Goal: Task Accomplishment & Management: Complete application form

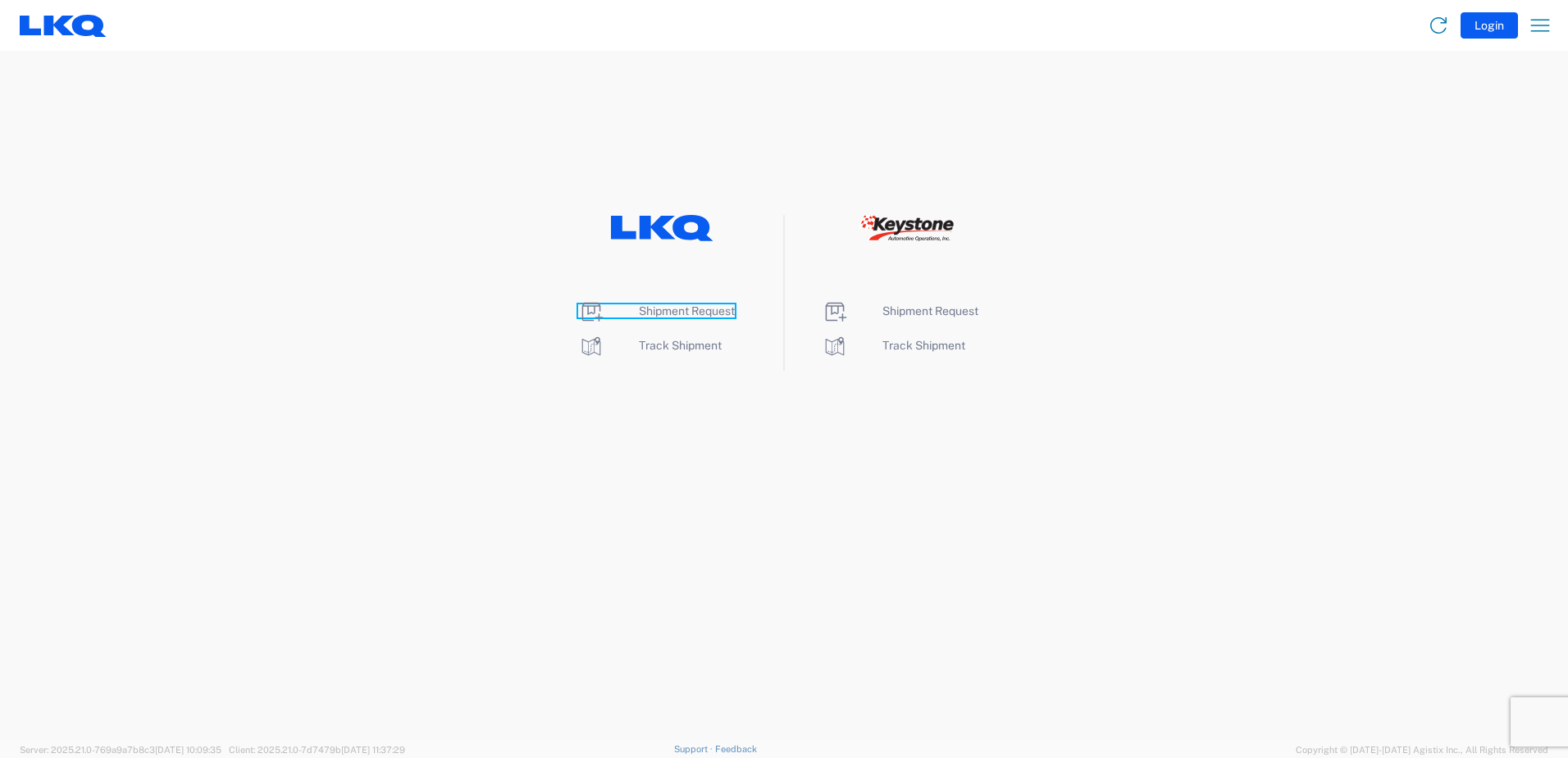
click at [683, 307] on span "Shipment Request" at bounding box center [686, 311] width 96 height 13
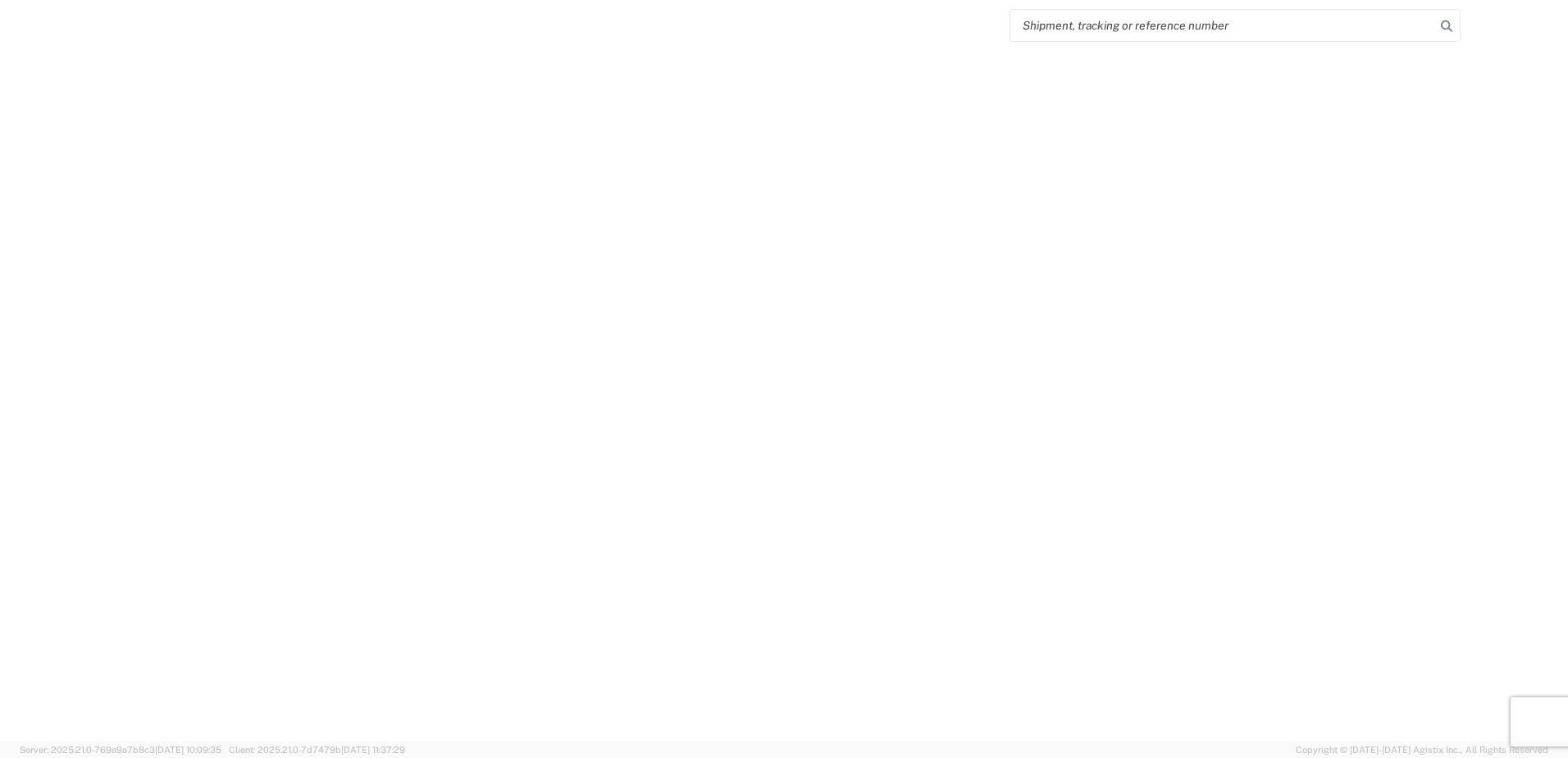
select select "FULL"
select select "LBS"
select select "IN"
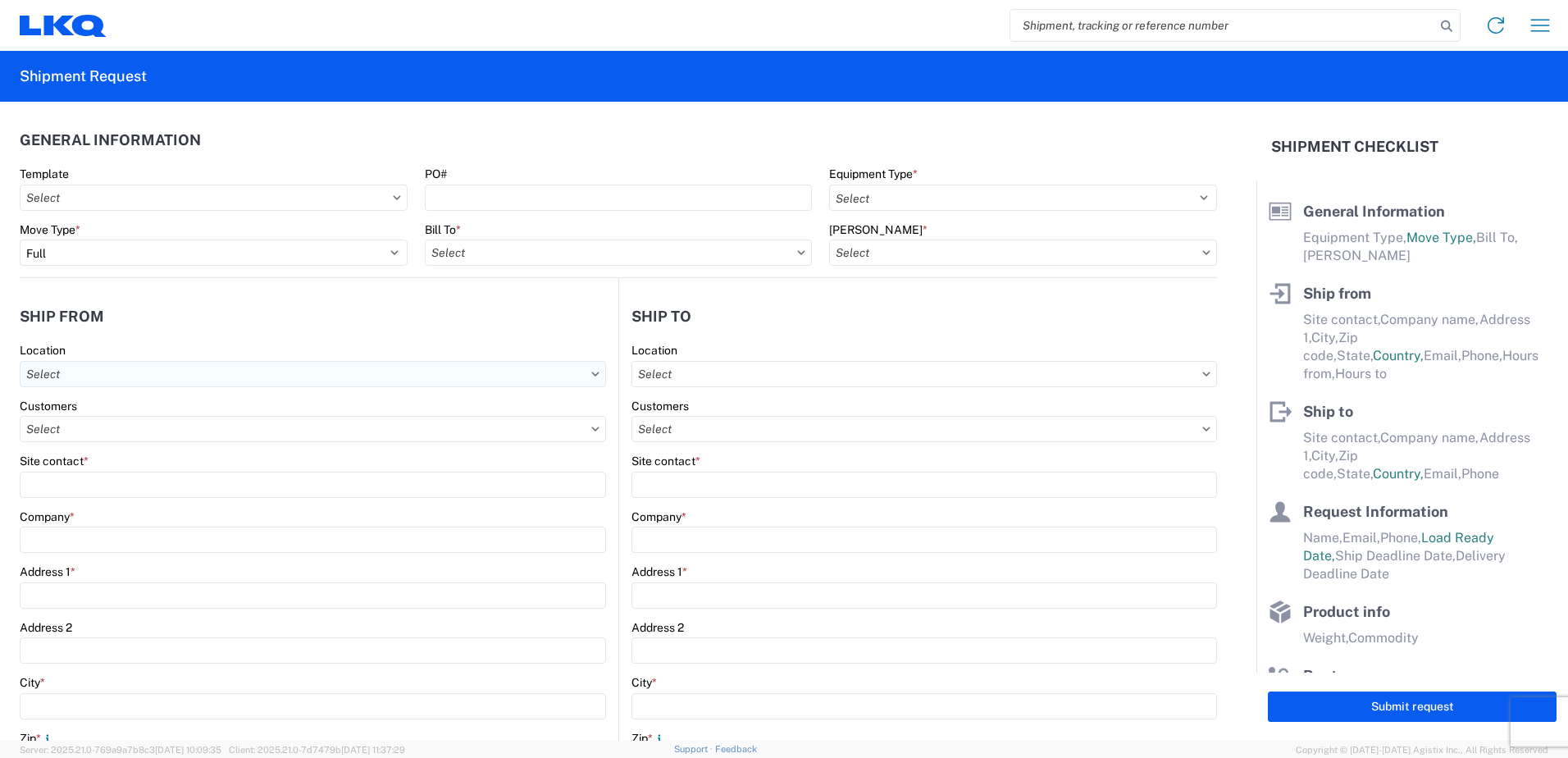
click at [72, 375] on input "text" at bounding box center [312, 373] width 586 height 26
type input "3221"
click at [148, 441] on div "3221 - [GEOGRAPHIC_DATA] PA Wheel Plant" at bounding box center [167, 446] width 287 height 26
type input "3221 - [GEOGRAPHIC_DATA] PA Wheel Plant"
type input "LKQ Corporation"
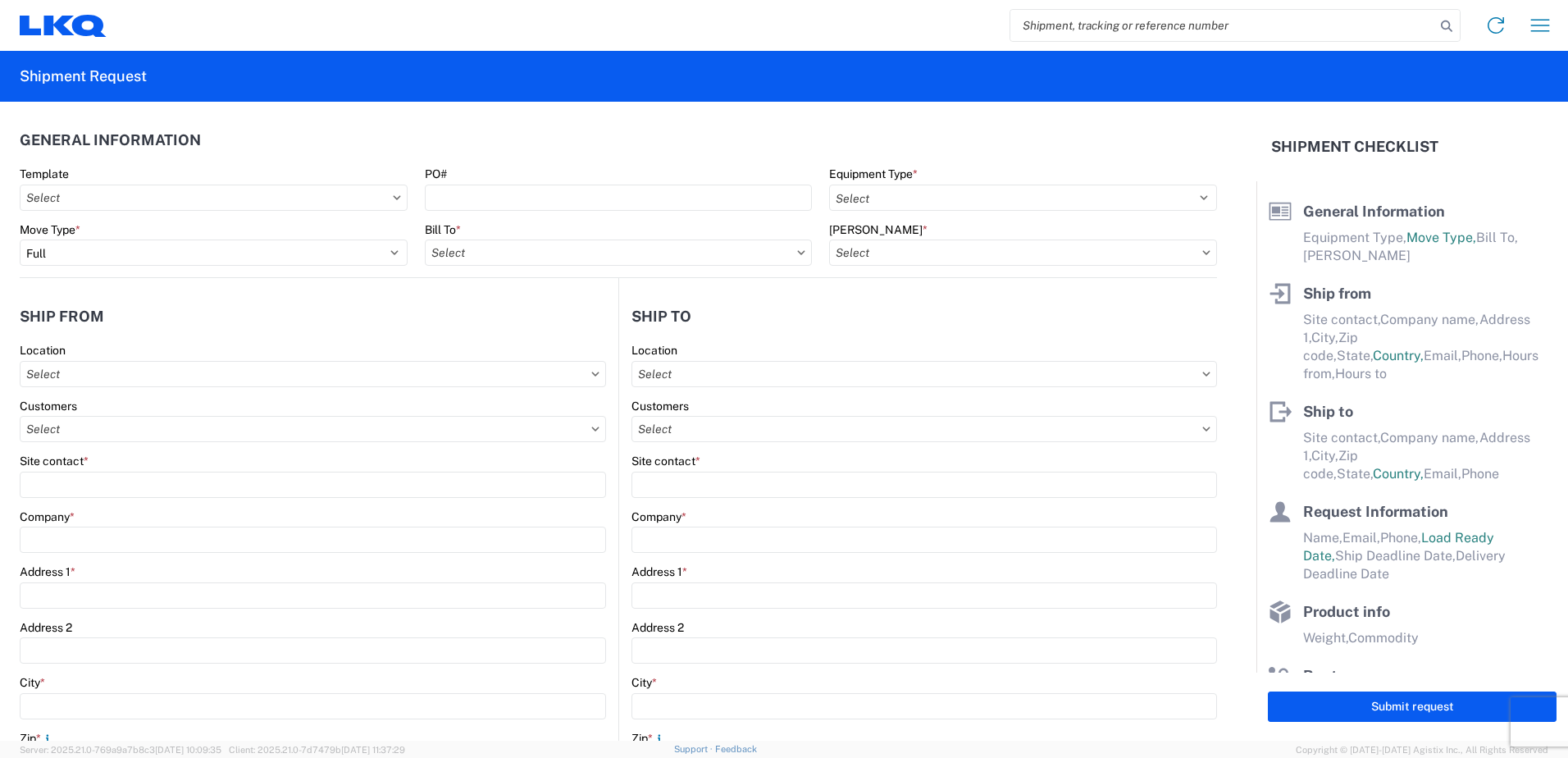
type input "3658 Route 378"
type input "PO Box 3658"
type input "[GEOGRAPHIC_DATA]"
type input "18015"
select select "PA"
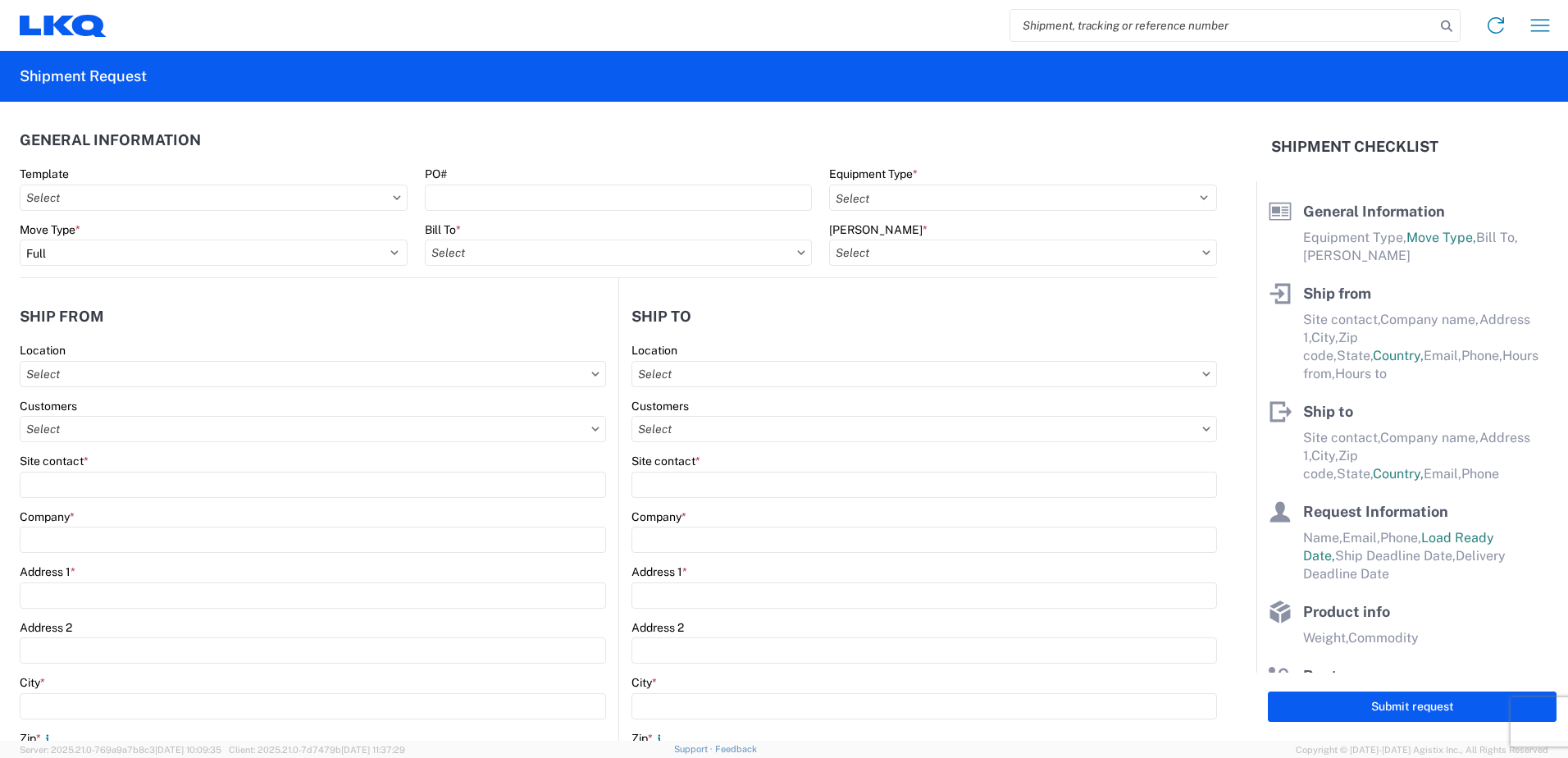
select select "US"
type input "09:00"
type input "12:00"
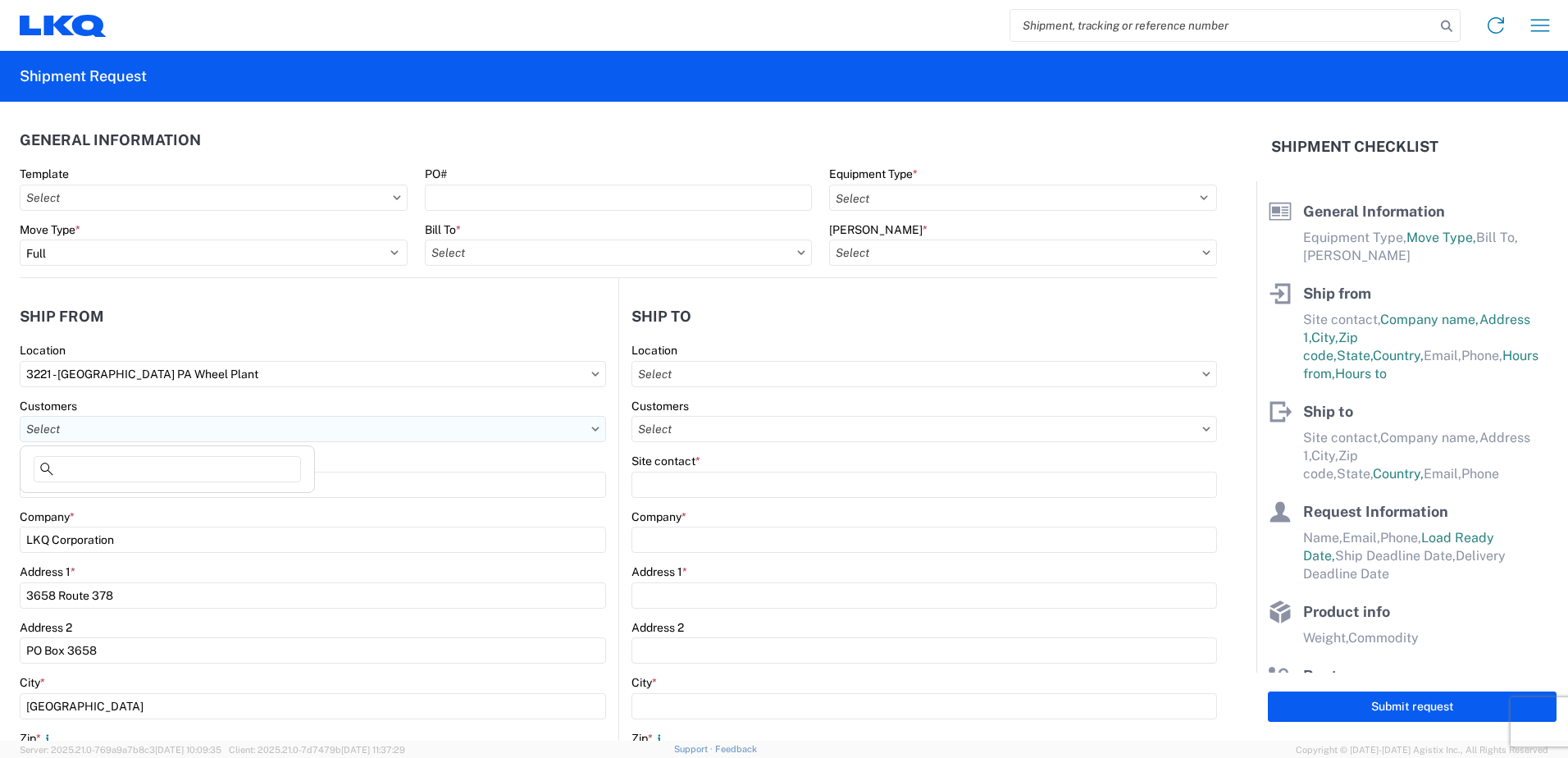
drag, startPoint x: 44, startPoint y: 422, endPoint x: 184, endPoint y: 422, distance: 140.0
click at [76, 422] on input "text" at bounding box center [312, 429] width 586 height 26
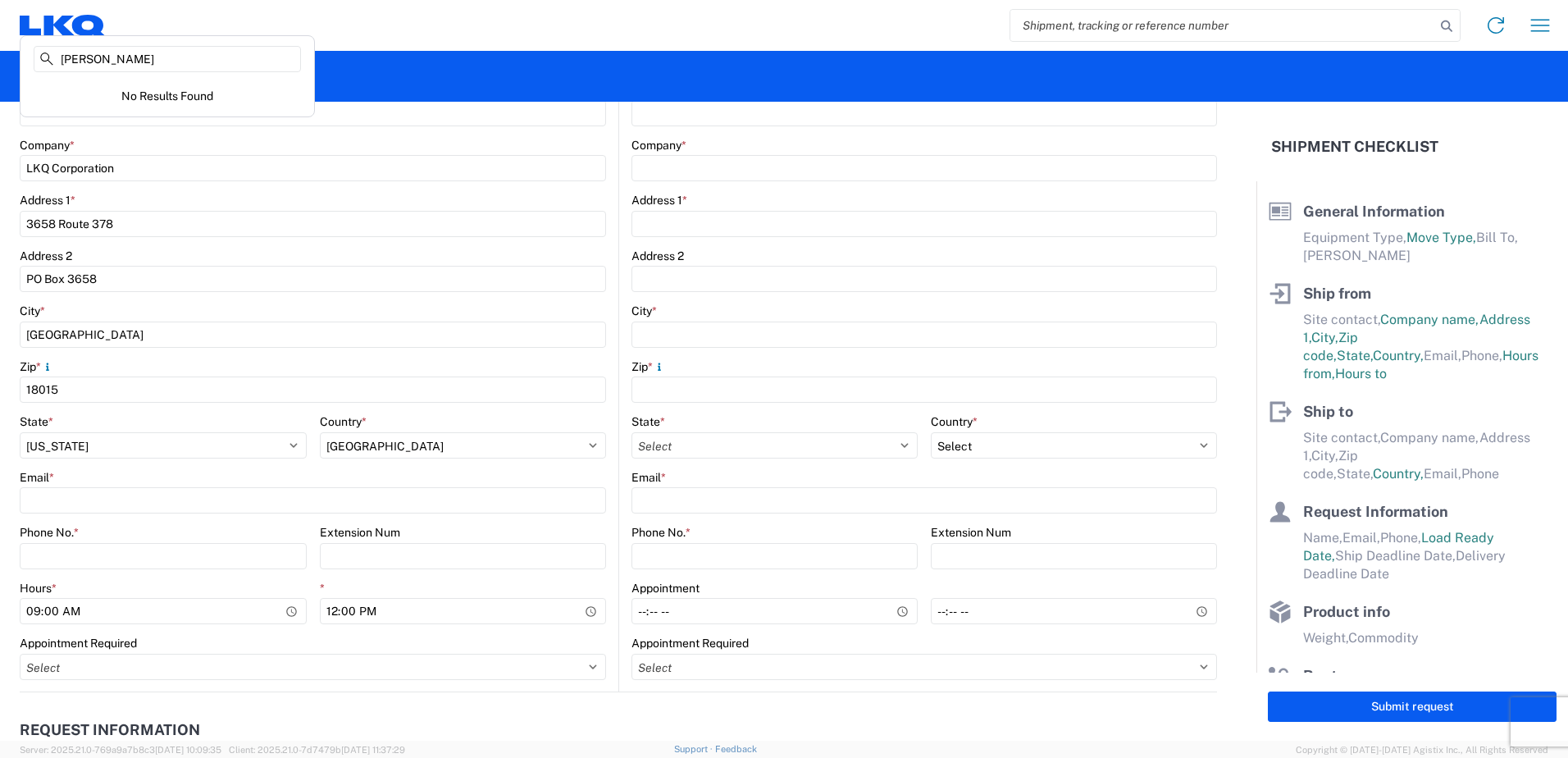
scroll to position [410, 0]
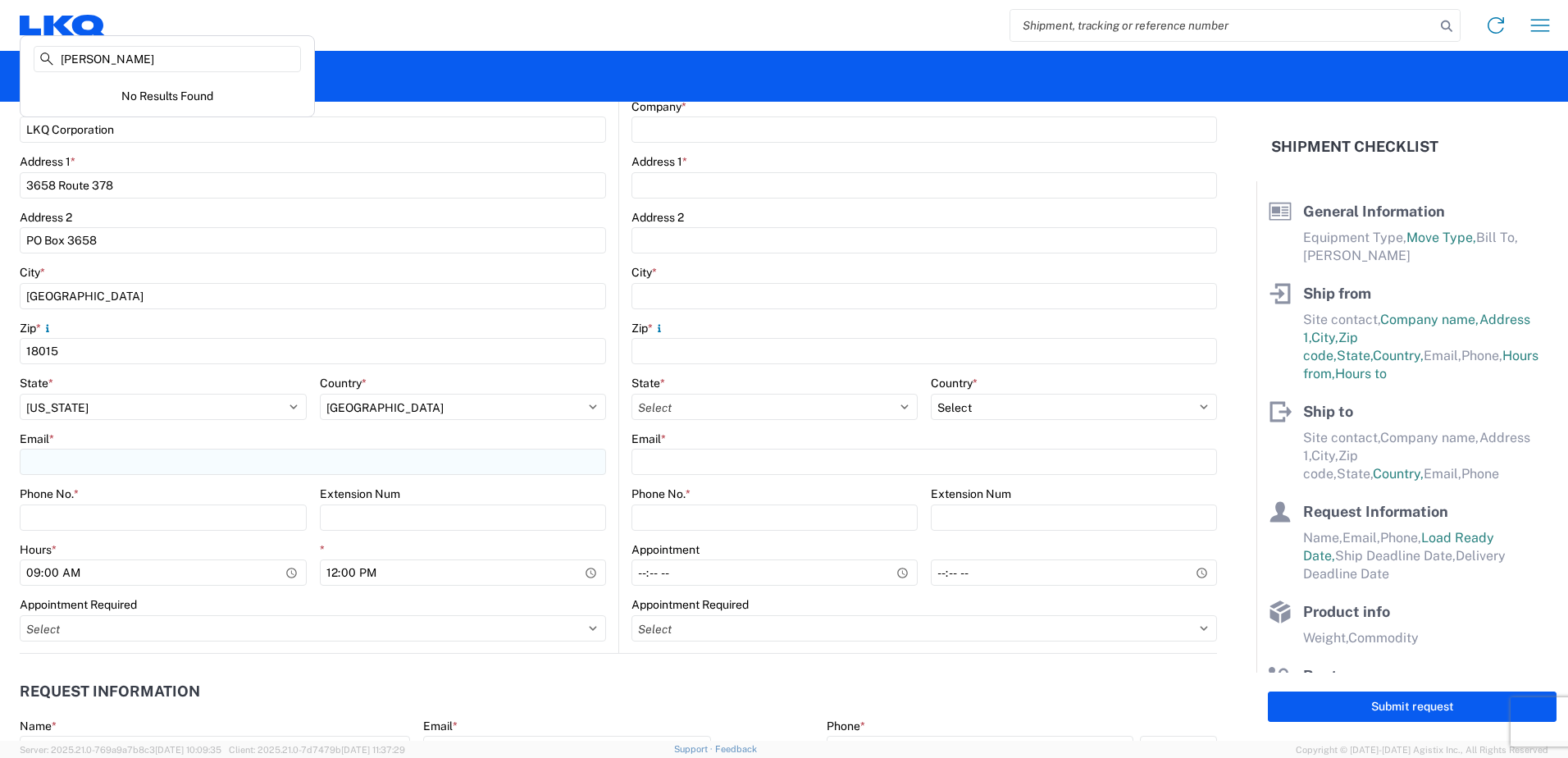
type input "[PERSON_NAME]"
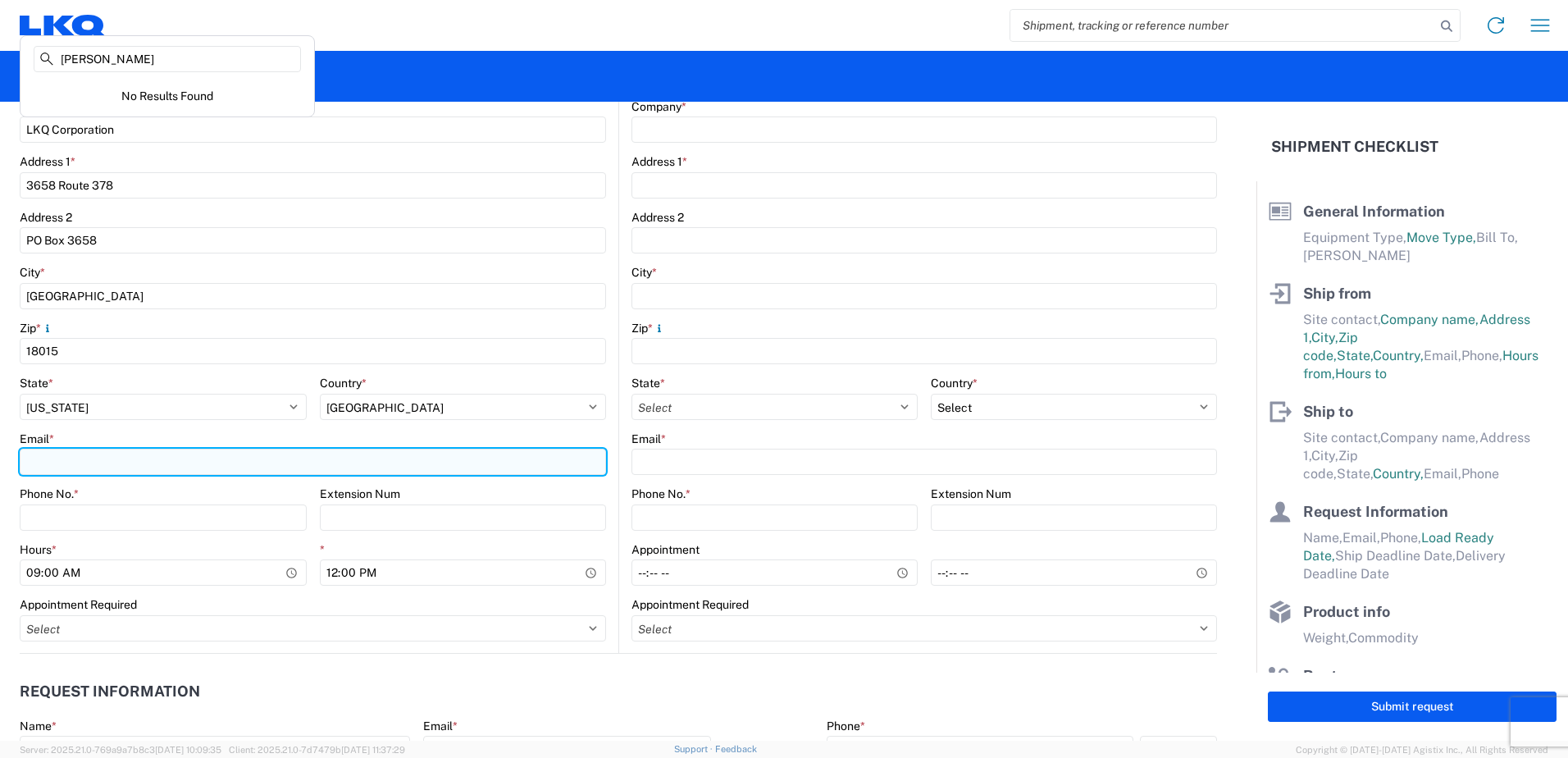
click at [63, 454] on input "Email *" at bounding box center [312, 462] width 586 height 26
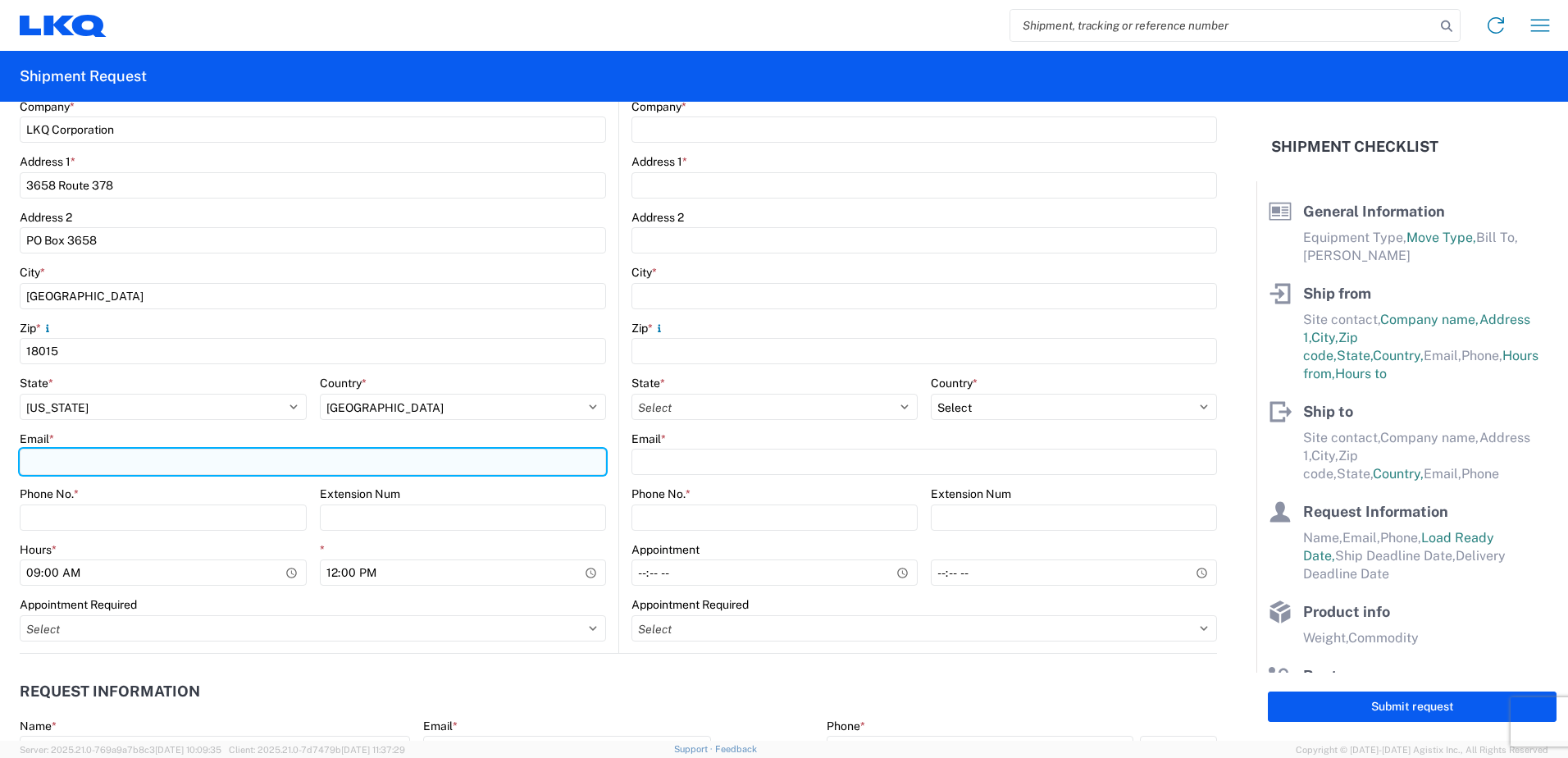
type input "[EMAIL_ADDRESS][DOMAIN_NAME]"
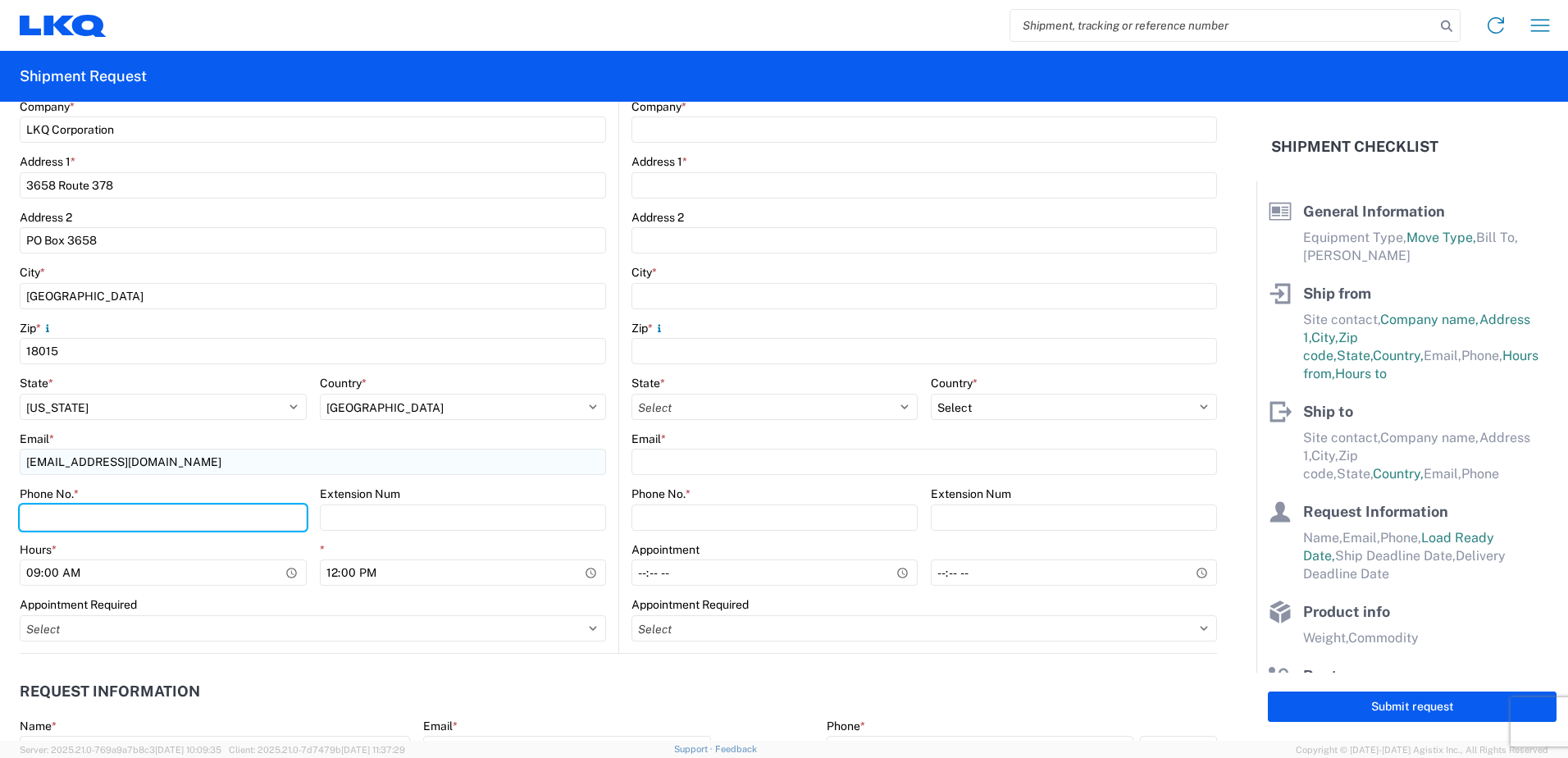
type input "6108655553"
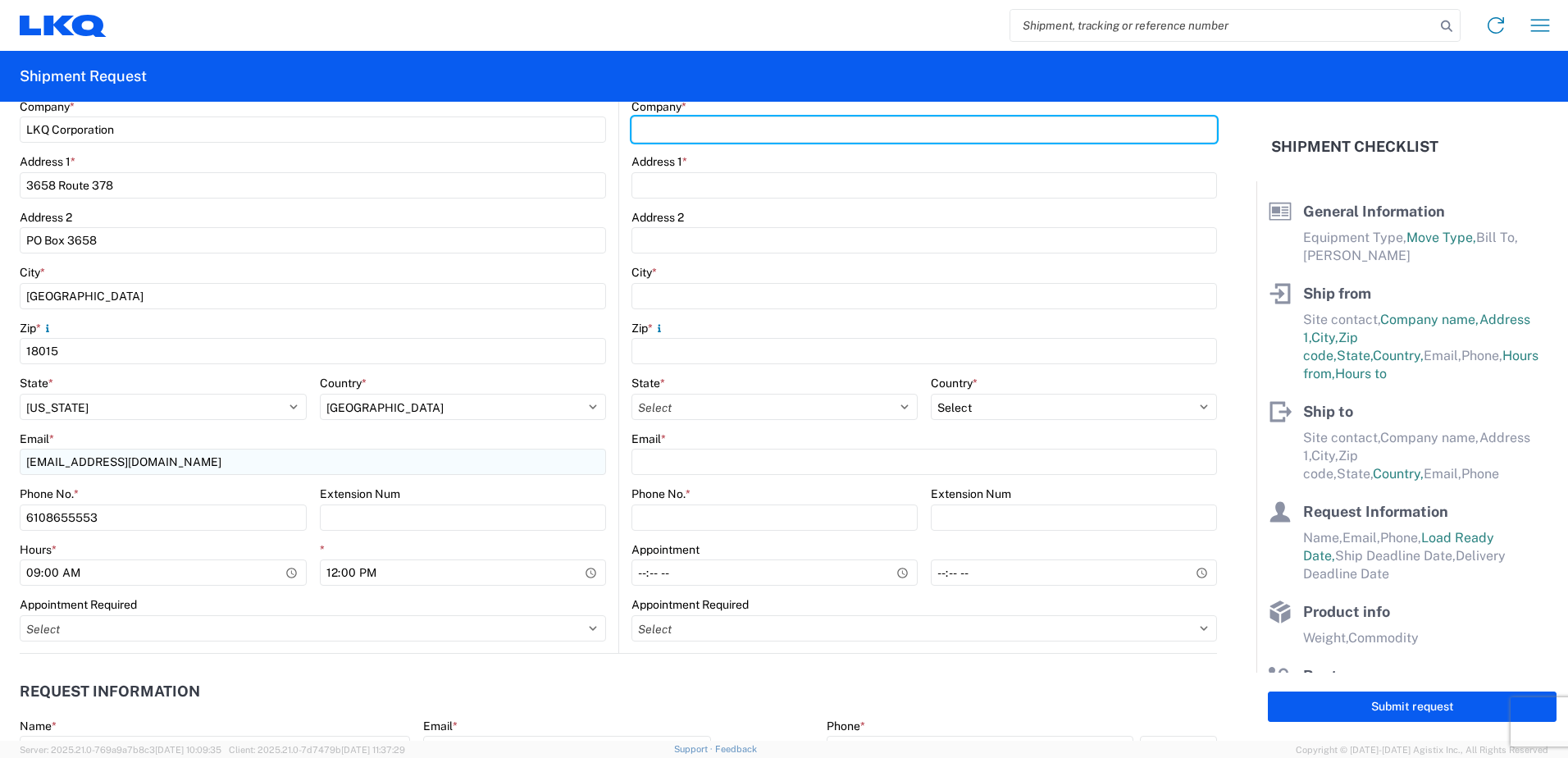
type input "LKQ Corporation"
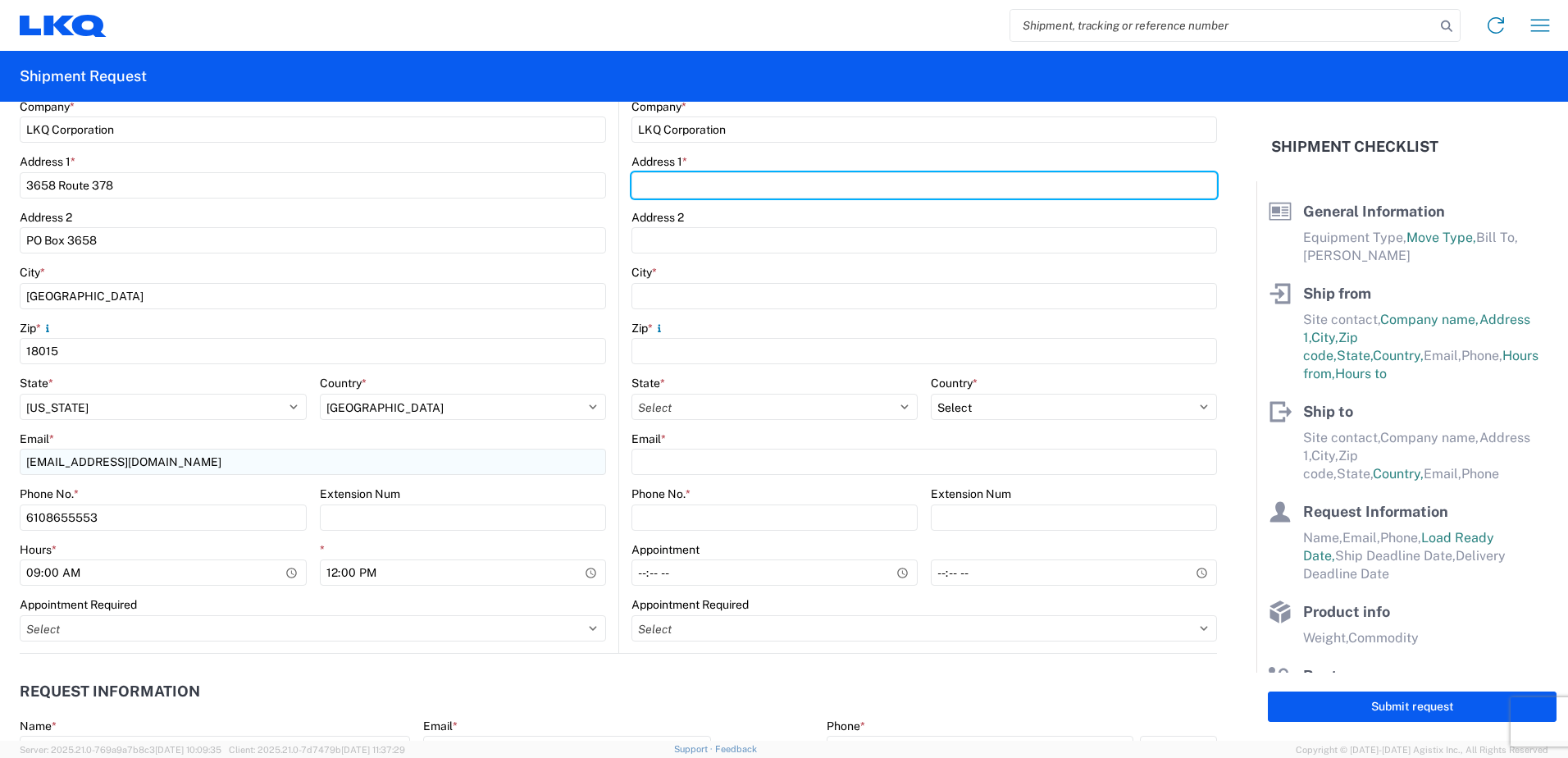
type input "[STREET_ADDRESS]"
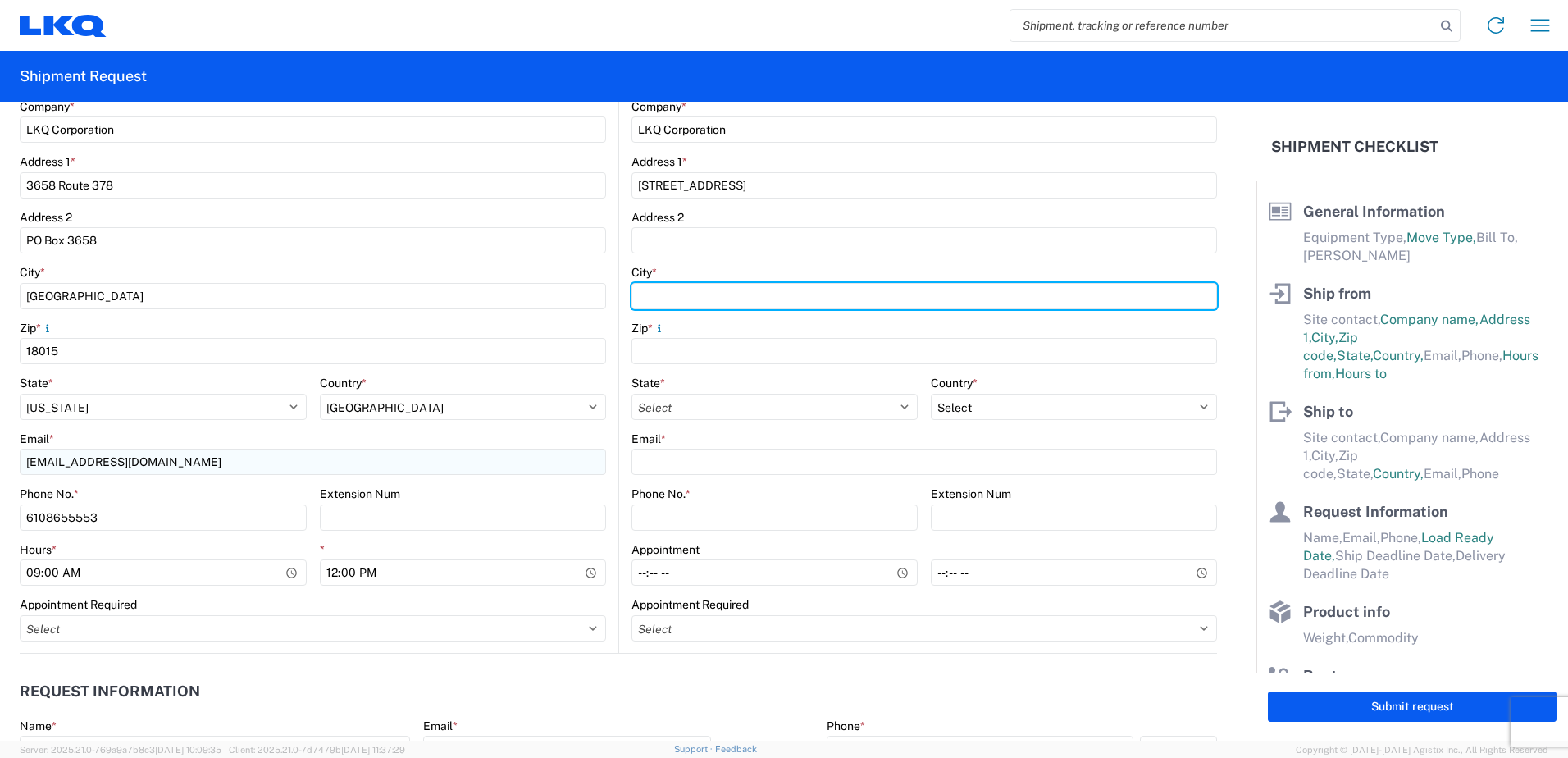
type input "Huntington"
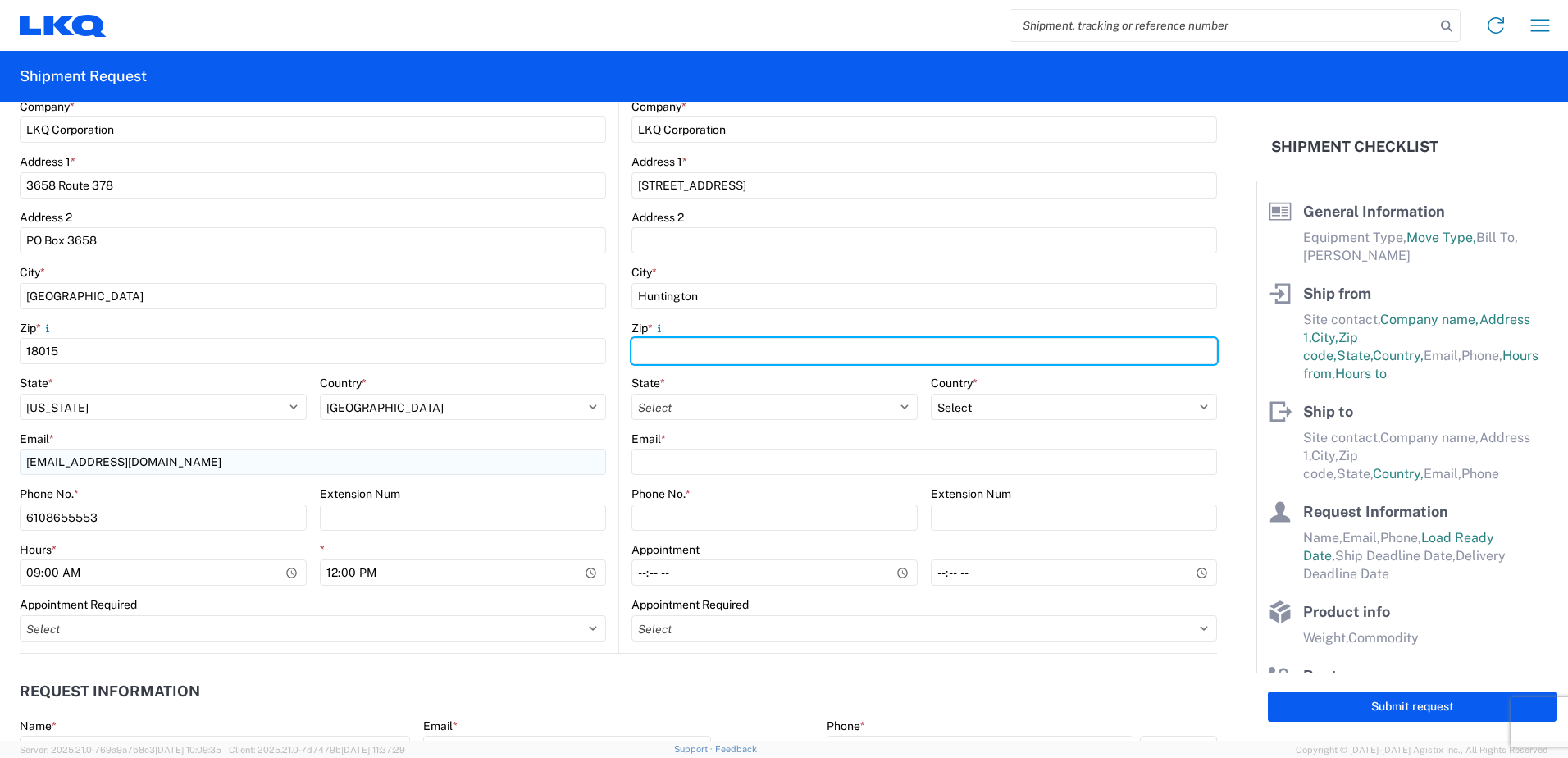
type input "46750"
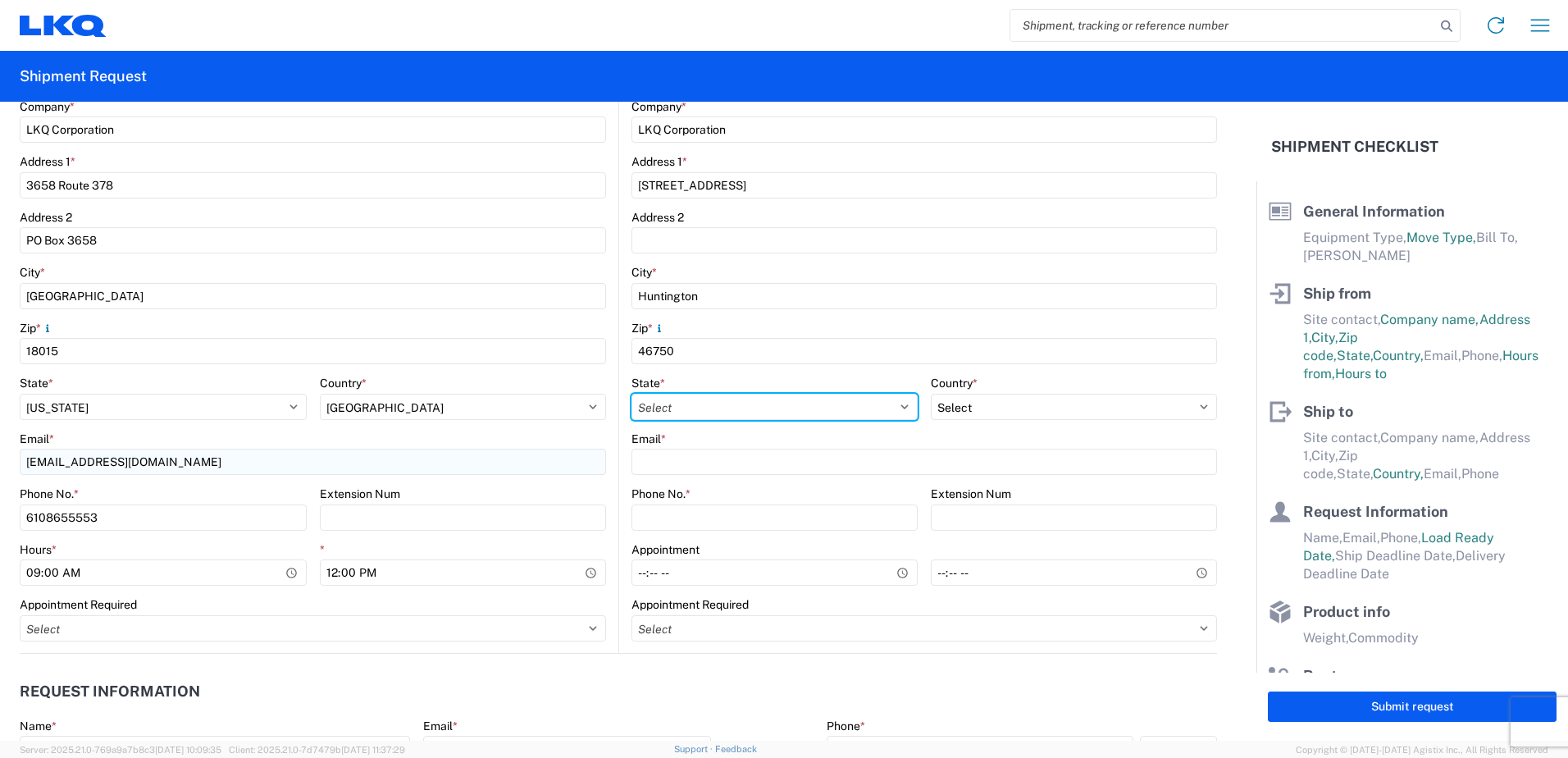
select select "IN"
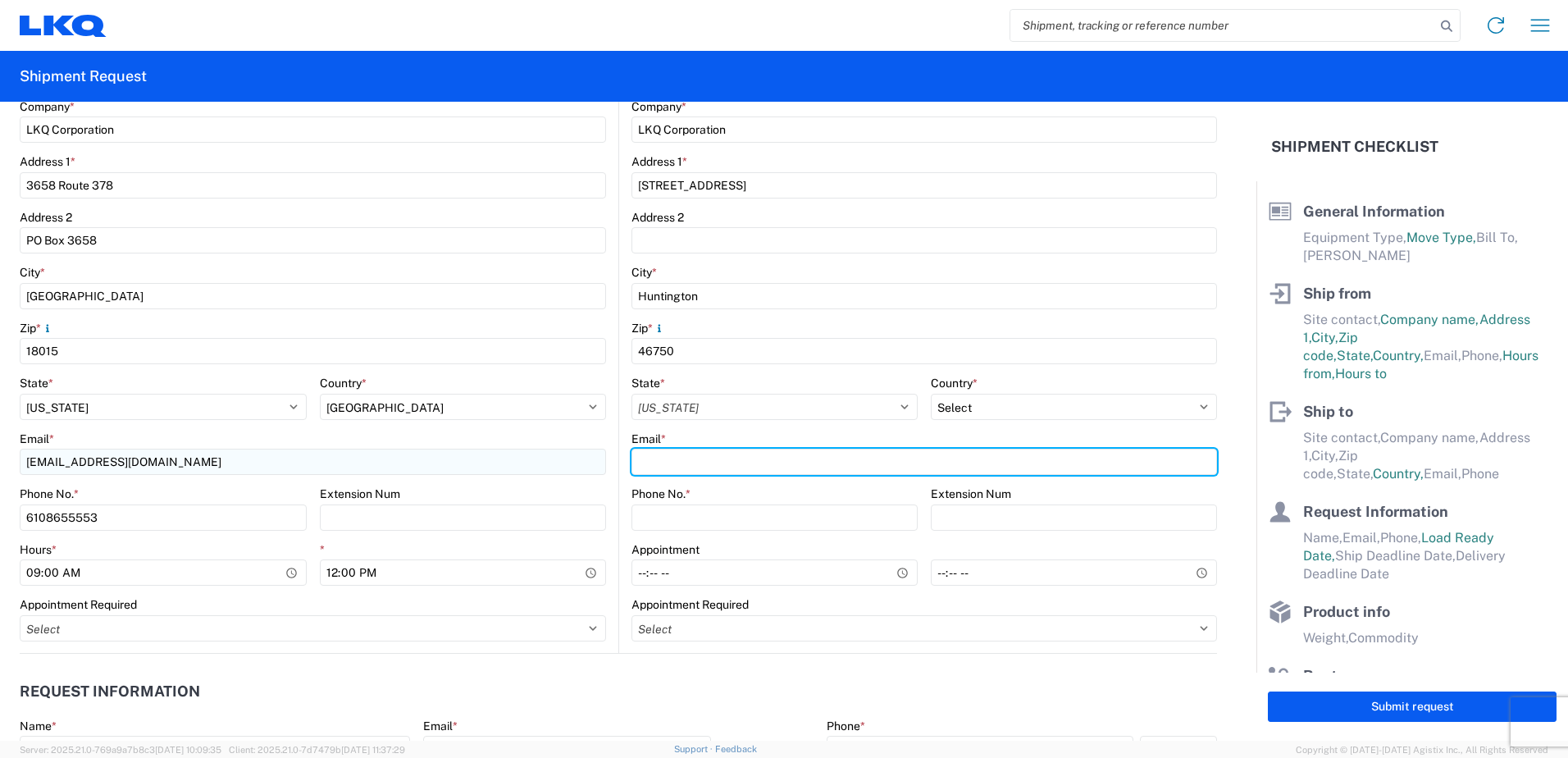
type input "[EMAIL_ADDRESS][DOMAIN_NAME]"
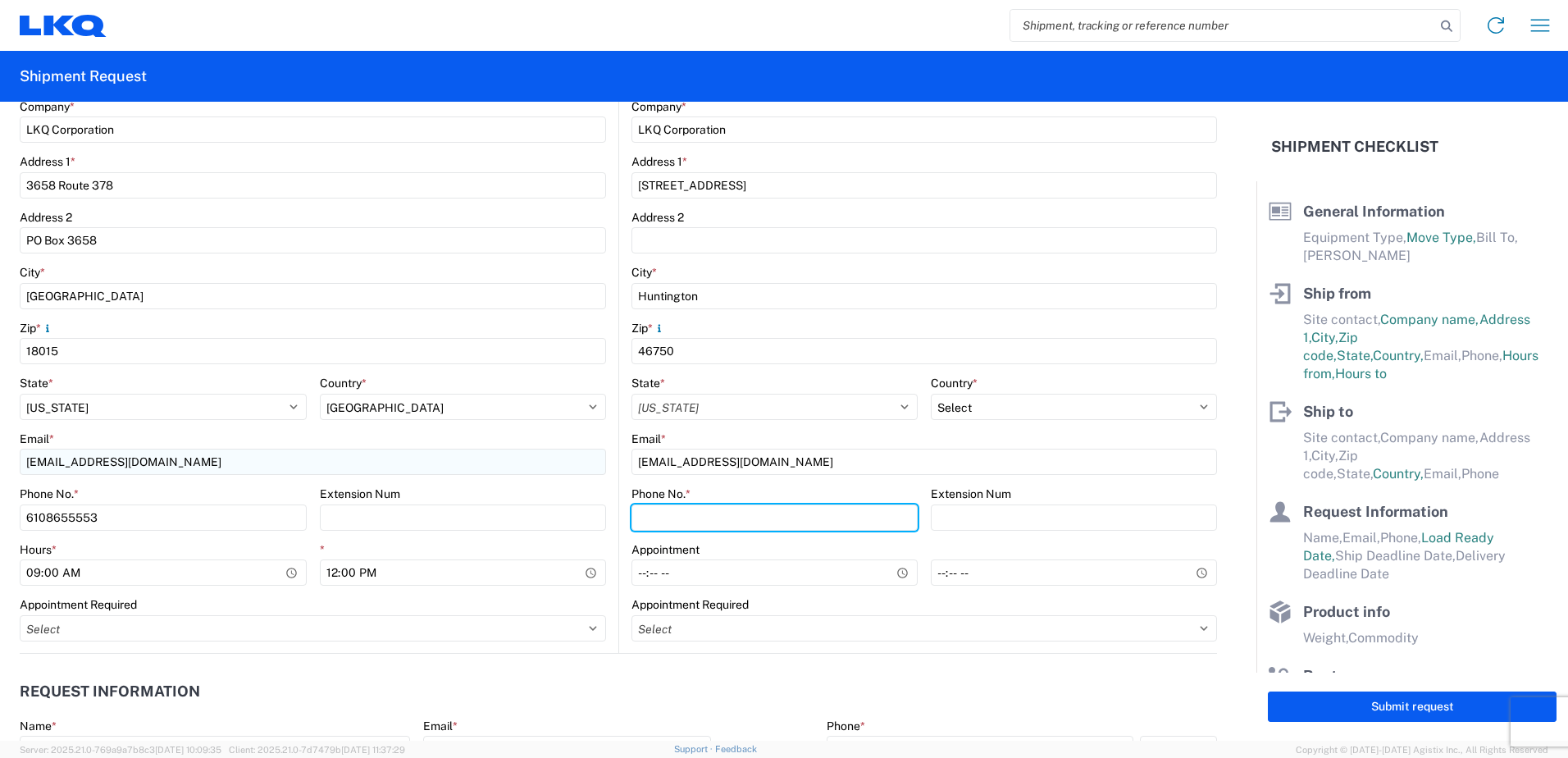
type input "[PHONE_NUMBER]"
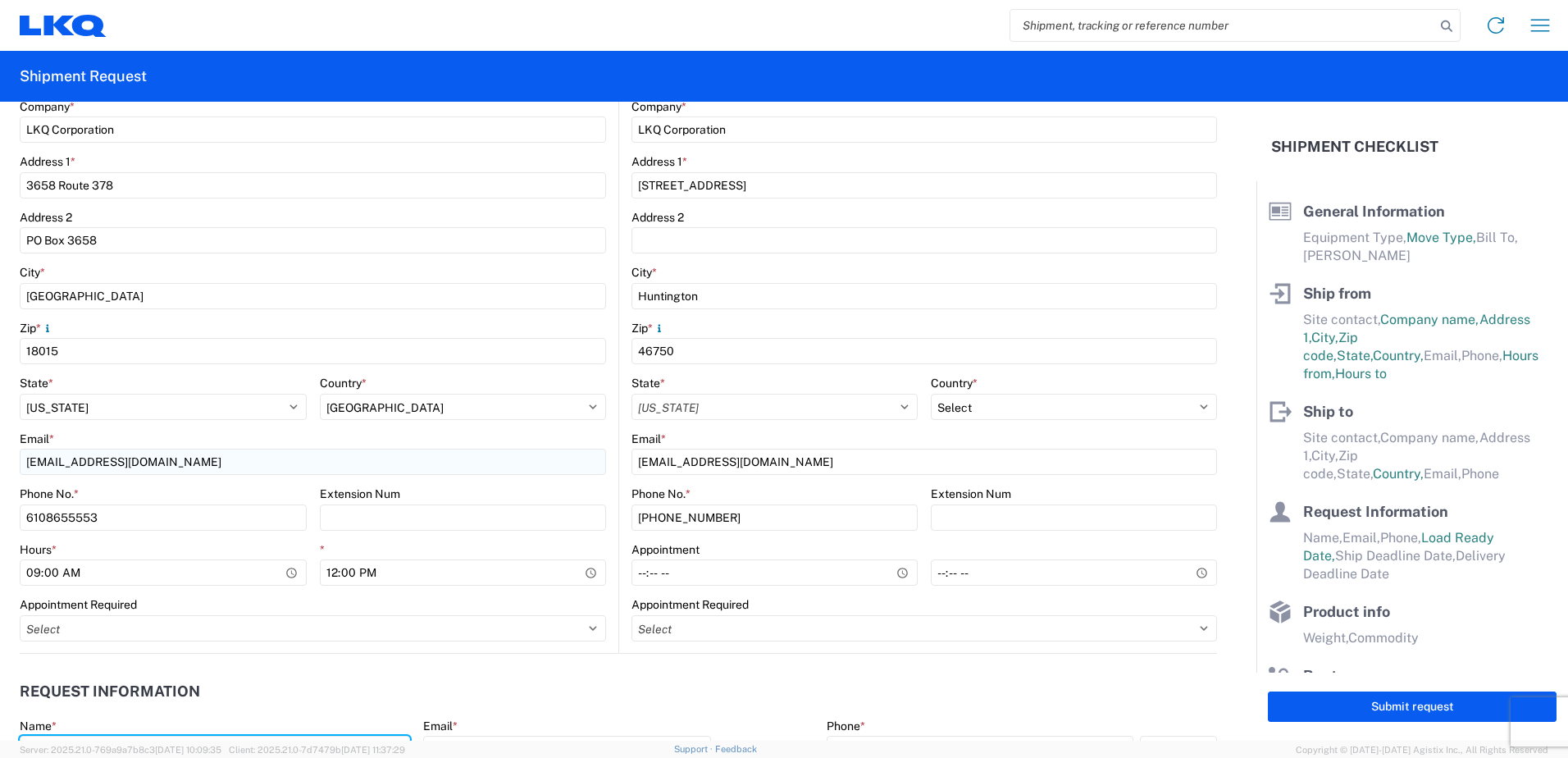
type input "[PERSON_NAME]"
type input "[EMAIL_ADDRESS][DOMAIN_NAME]"
type input "6108655553"
type input "[DATE]"
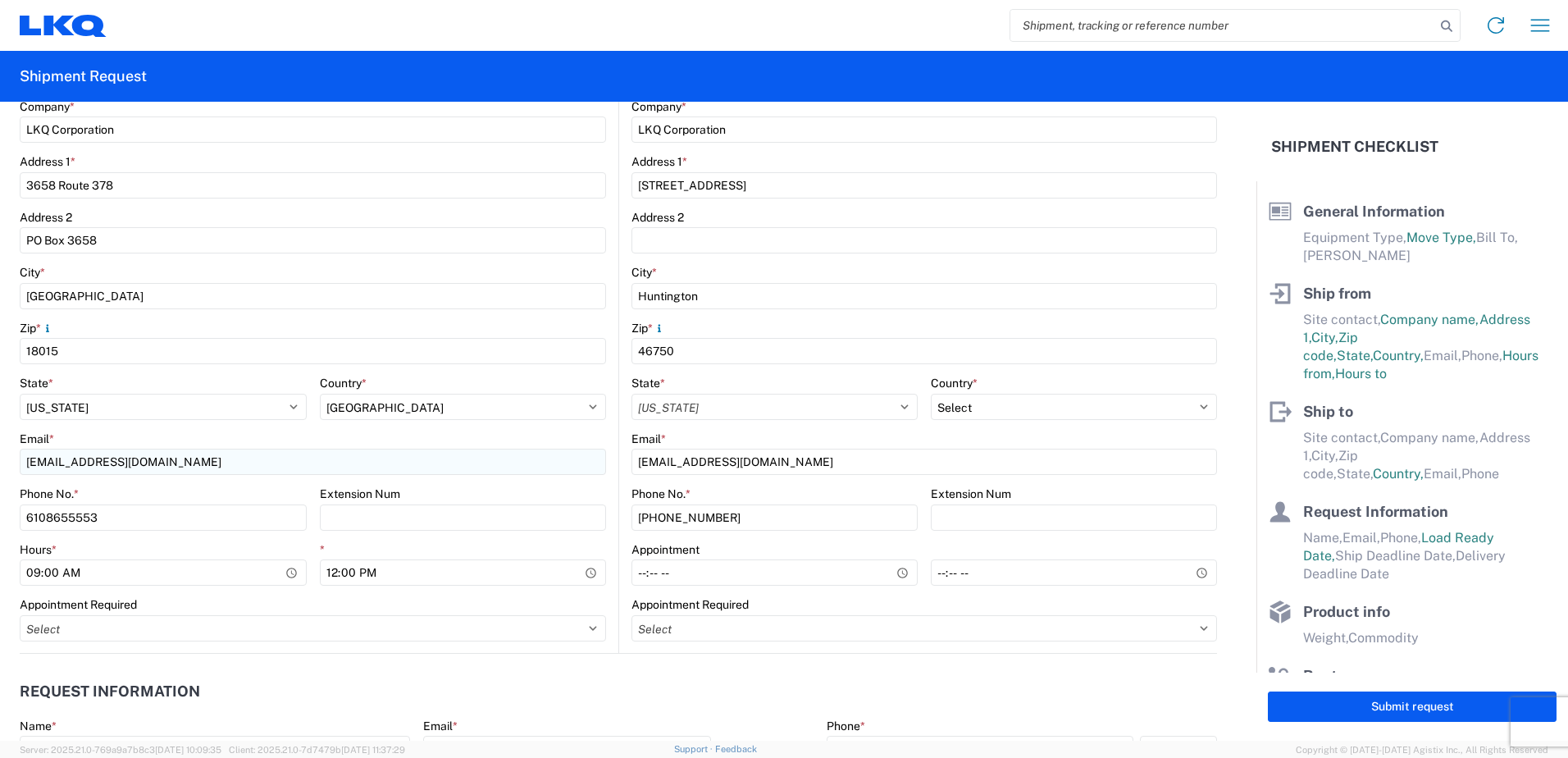
type input "25000"
type input "24"
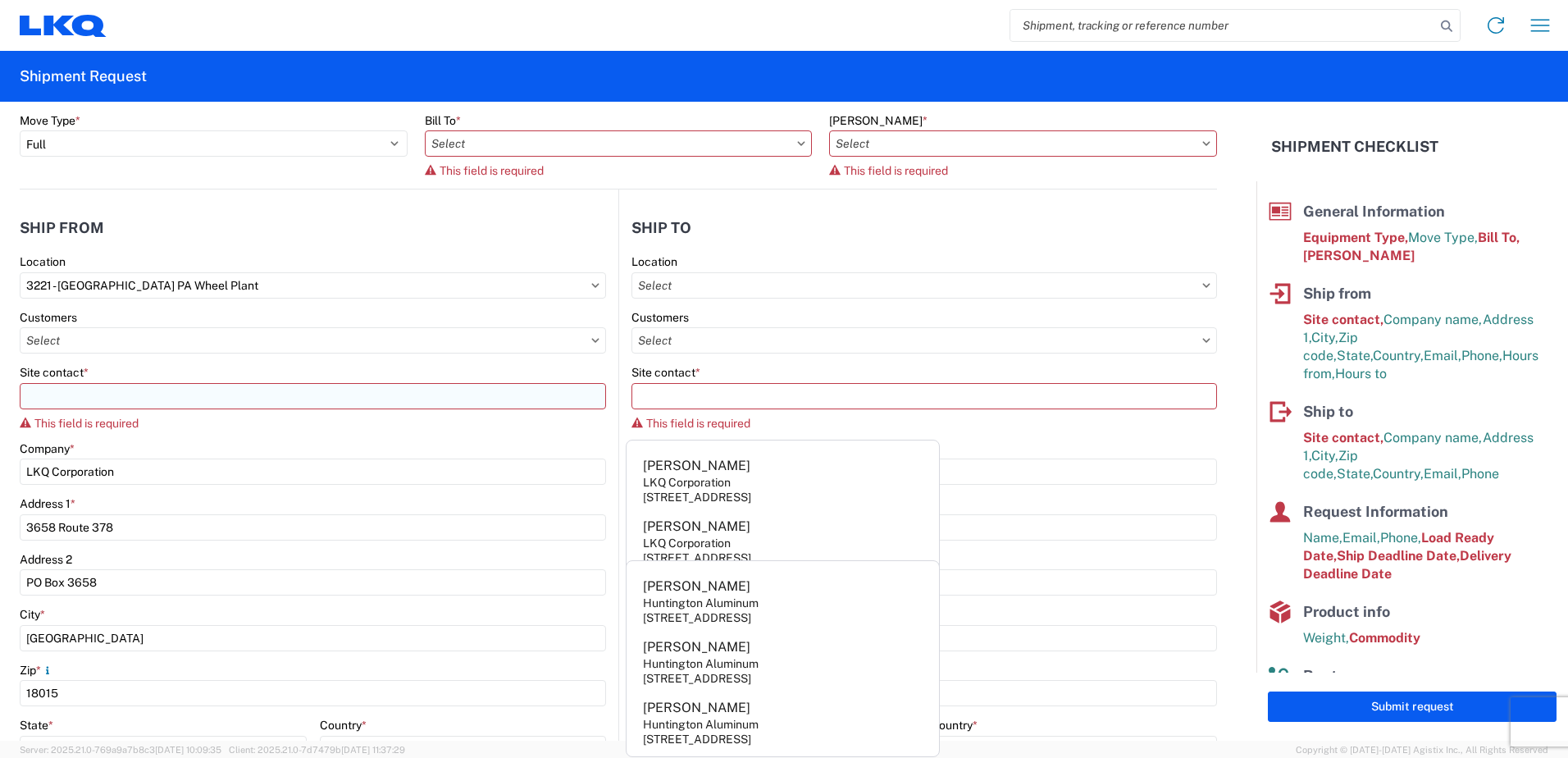
scroll to position [0, 0]
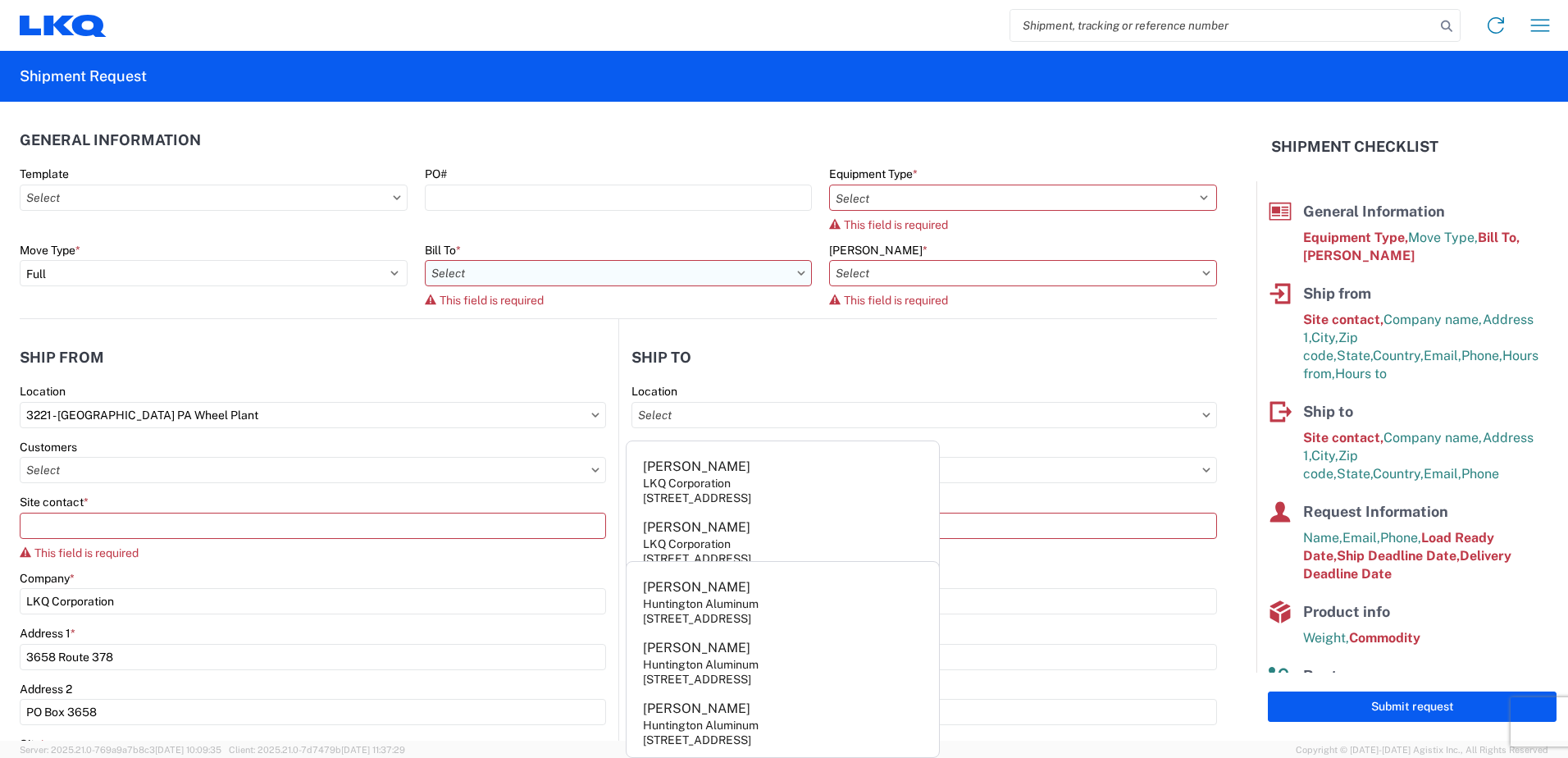
click at [475, 267] on input "text" at bounding box center [619, 272] width 388 height 26
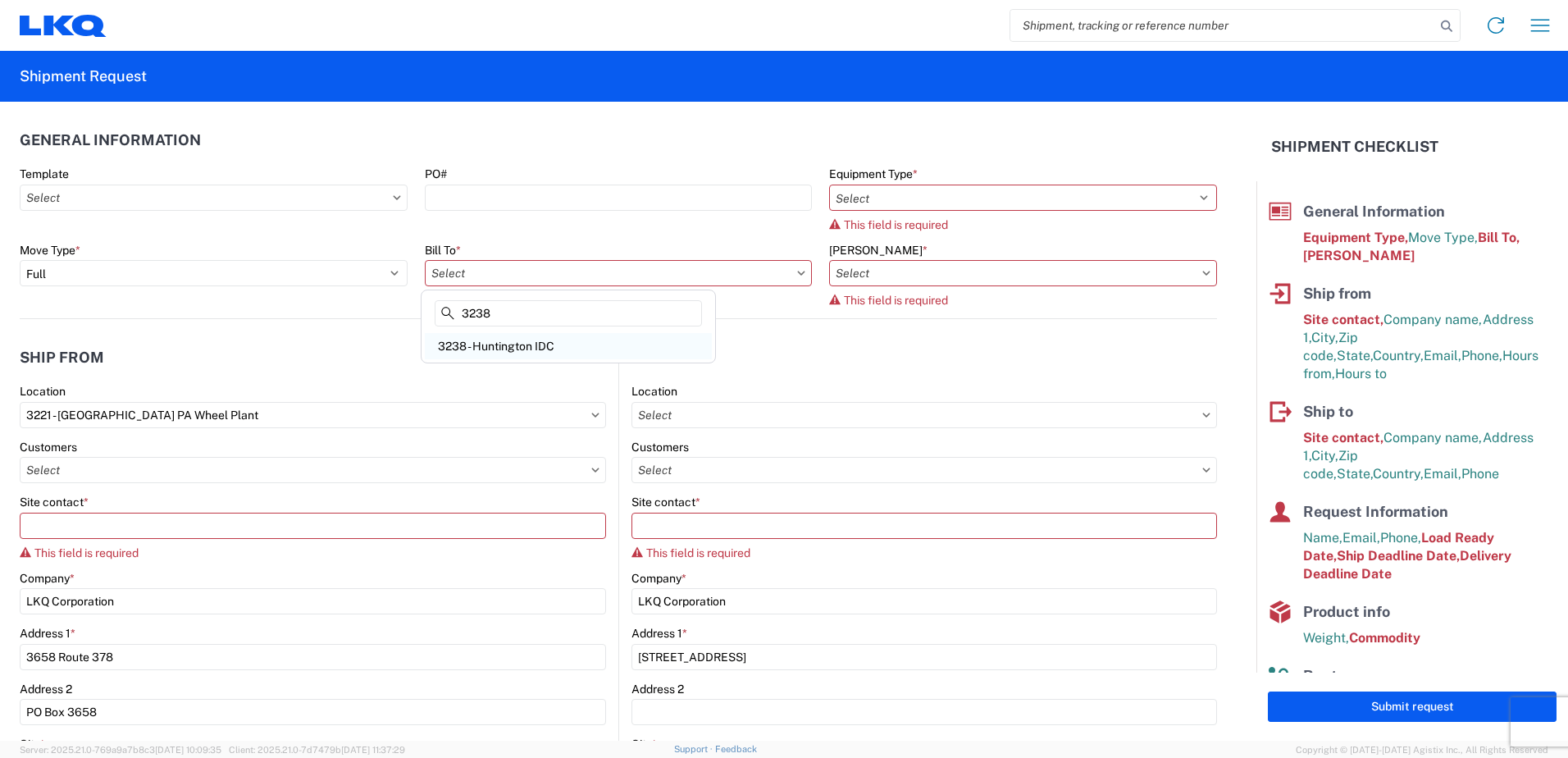
type input "3238"
click at [540, 343] on div "3238 - Huntington IDC" at bounding box center [568, 345] width 287 height 26
type input "3238 - Huntington IDC"
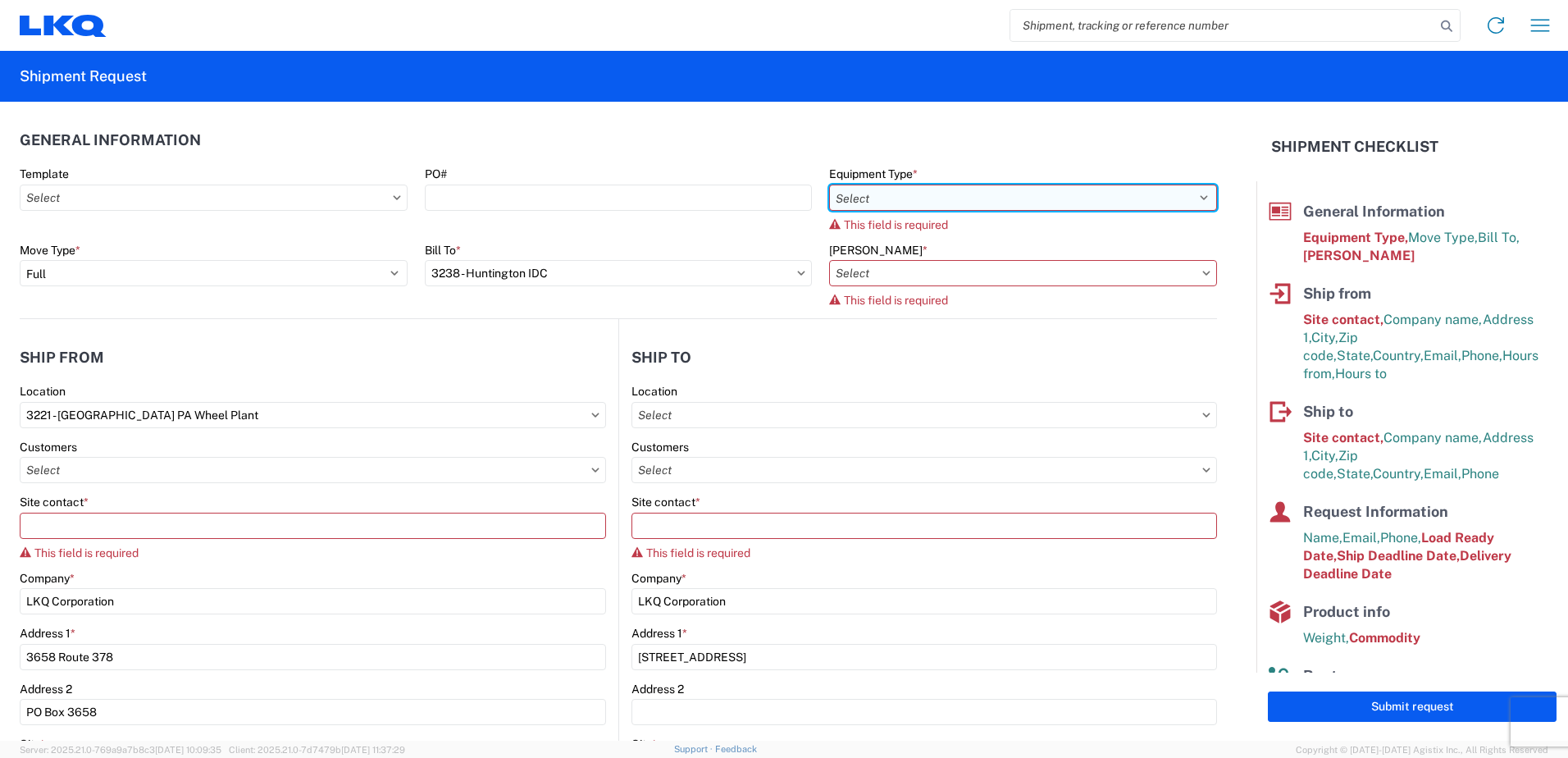
click at [1193, 198] on select "Select 53’ Dry Van Flatbed Dropdeck (van) Lowboy (flatbed) Rail" at bounding box center [1022, 197] width 388 height 26
select select "STDV"
click at [829, 184] on select "Select 53’ Dry Van Flatbed Dropdeck (van) Lowboy (flatbed) Rail" at bounding box center [1022, 197] width 388 height 26
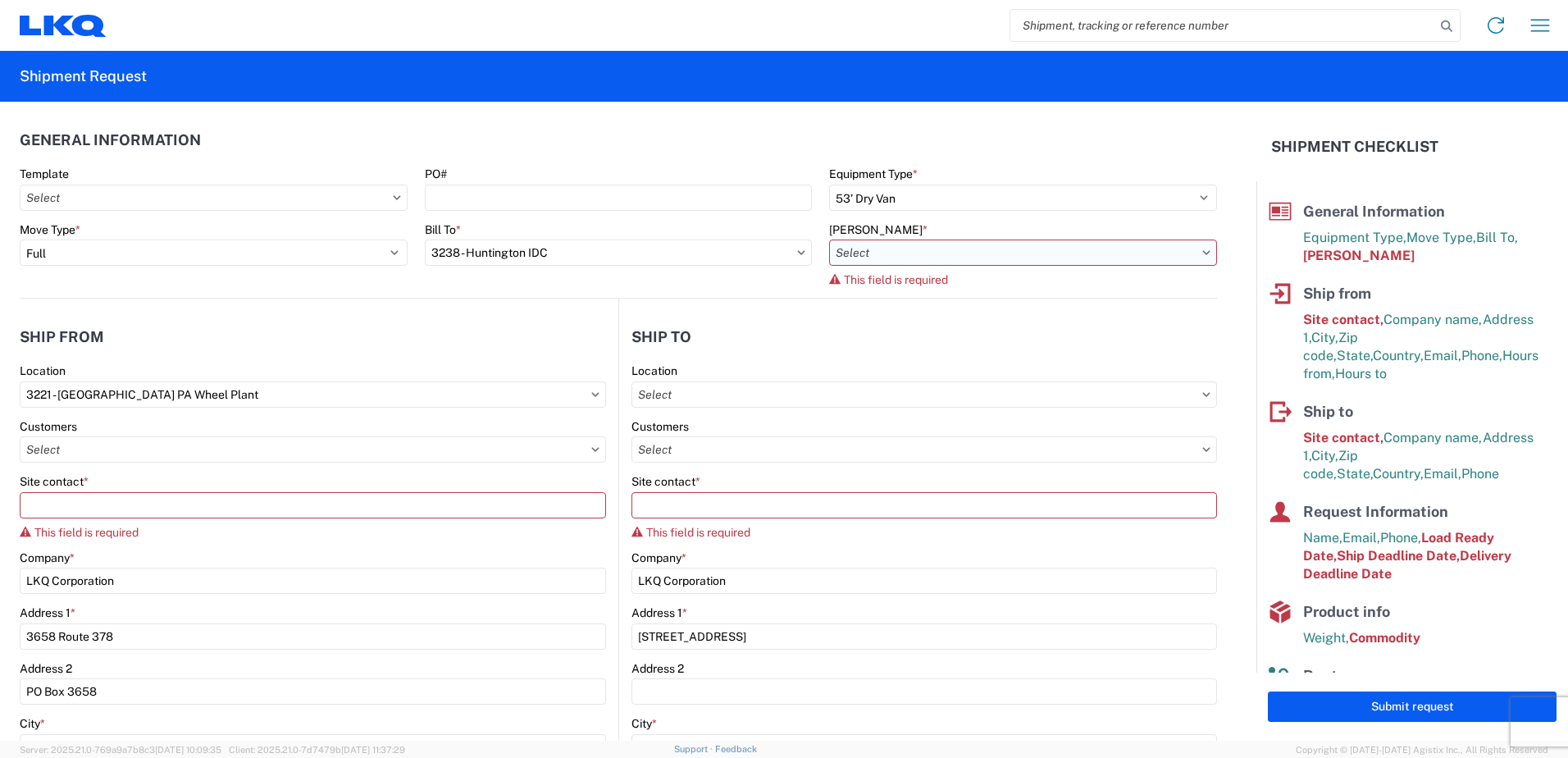
click at [904, 258] on input "text" at bounding box center [1022, 252] width 388 height 26
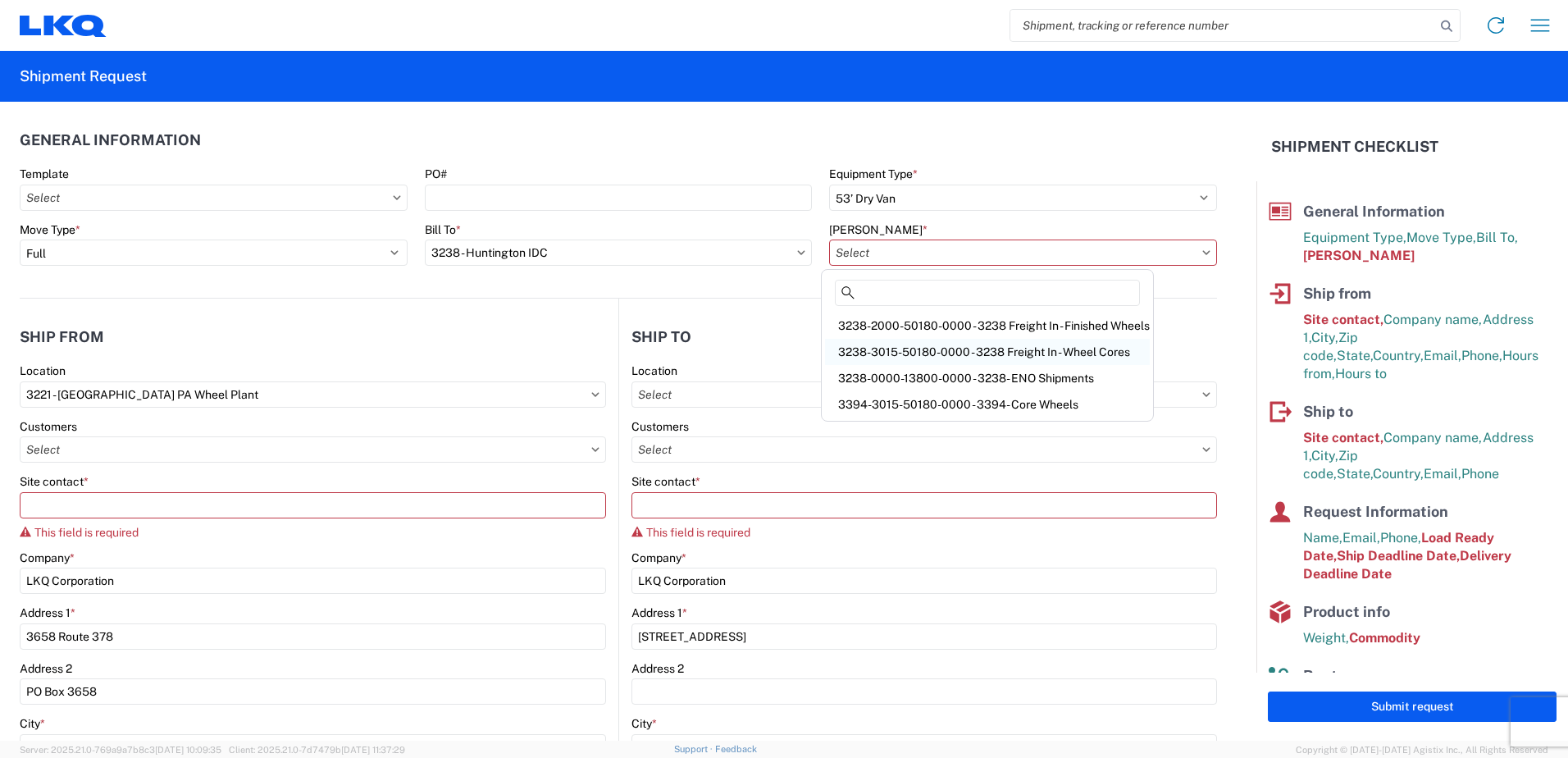
click at [899, 349] on div "3238-3015-50180-0000 - 3238 Freight In - Wheel Cores" at bounding box center [987, 351] width 325 height 26
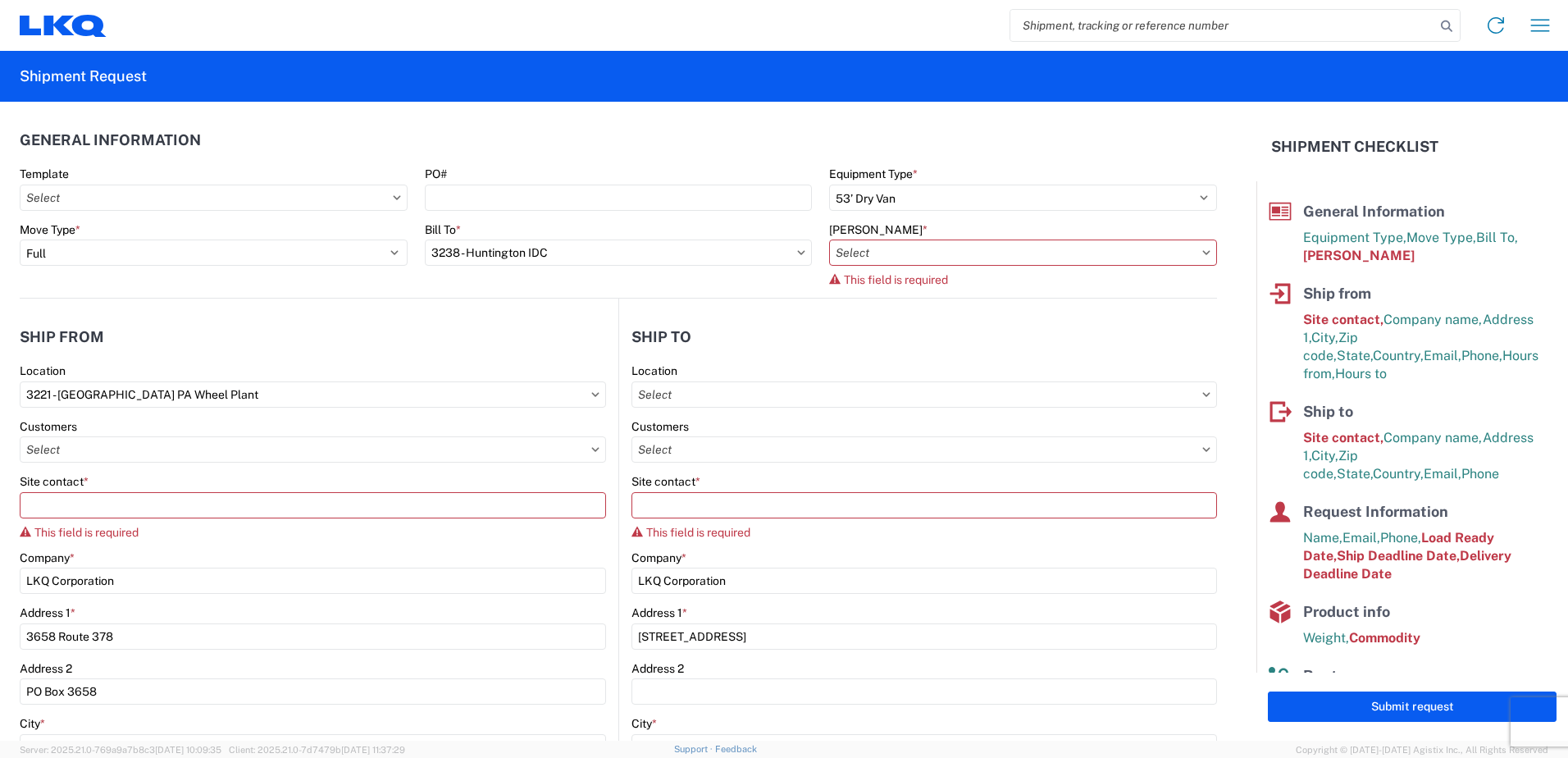
type input "3238-3015-50180-0000 - 3238 Freight In - Wheel Cores"
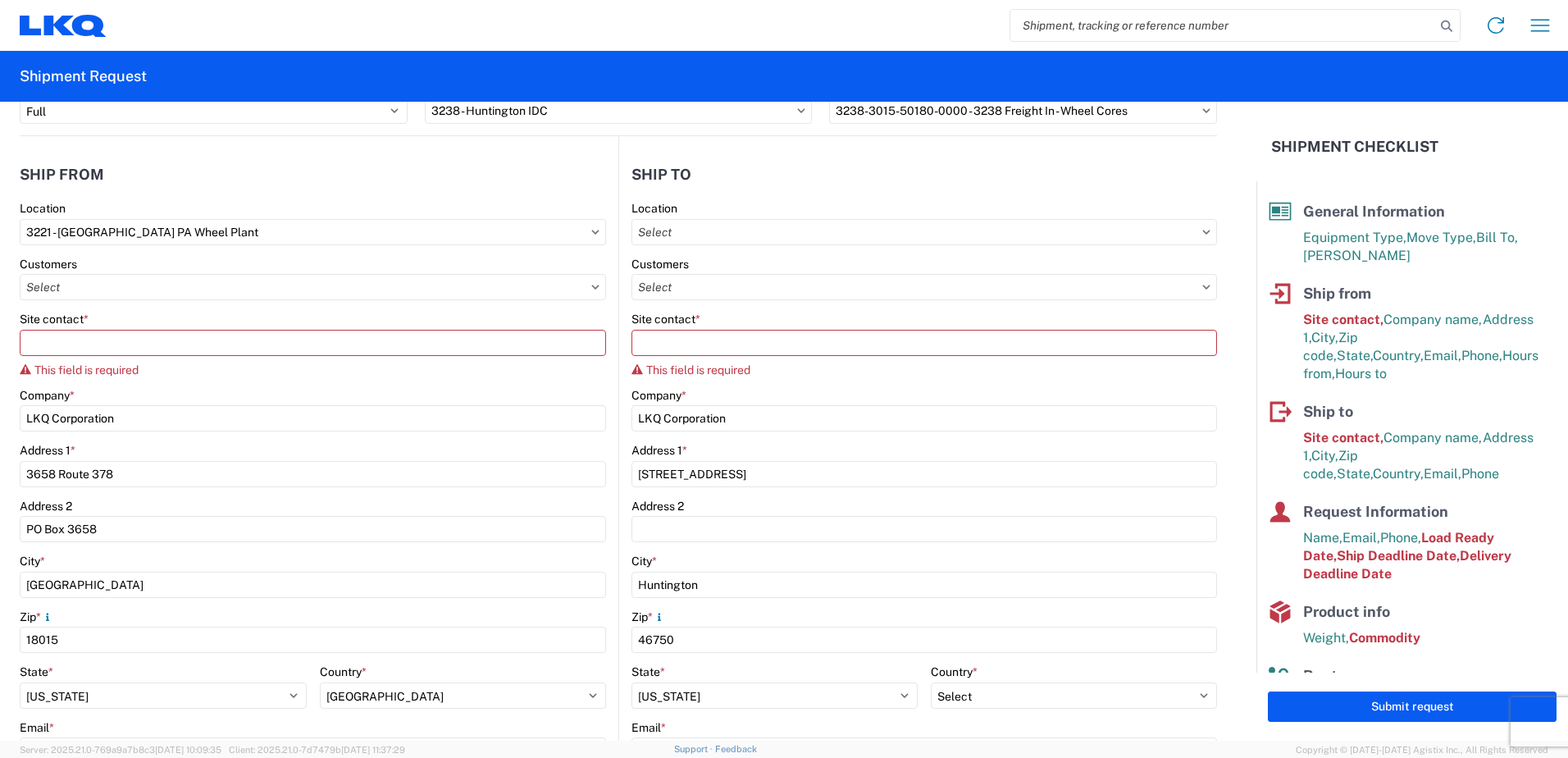
scroll to position [164, 0]
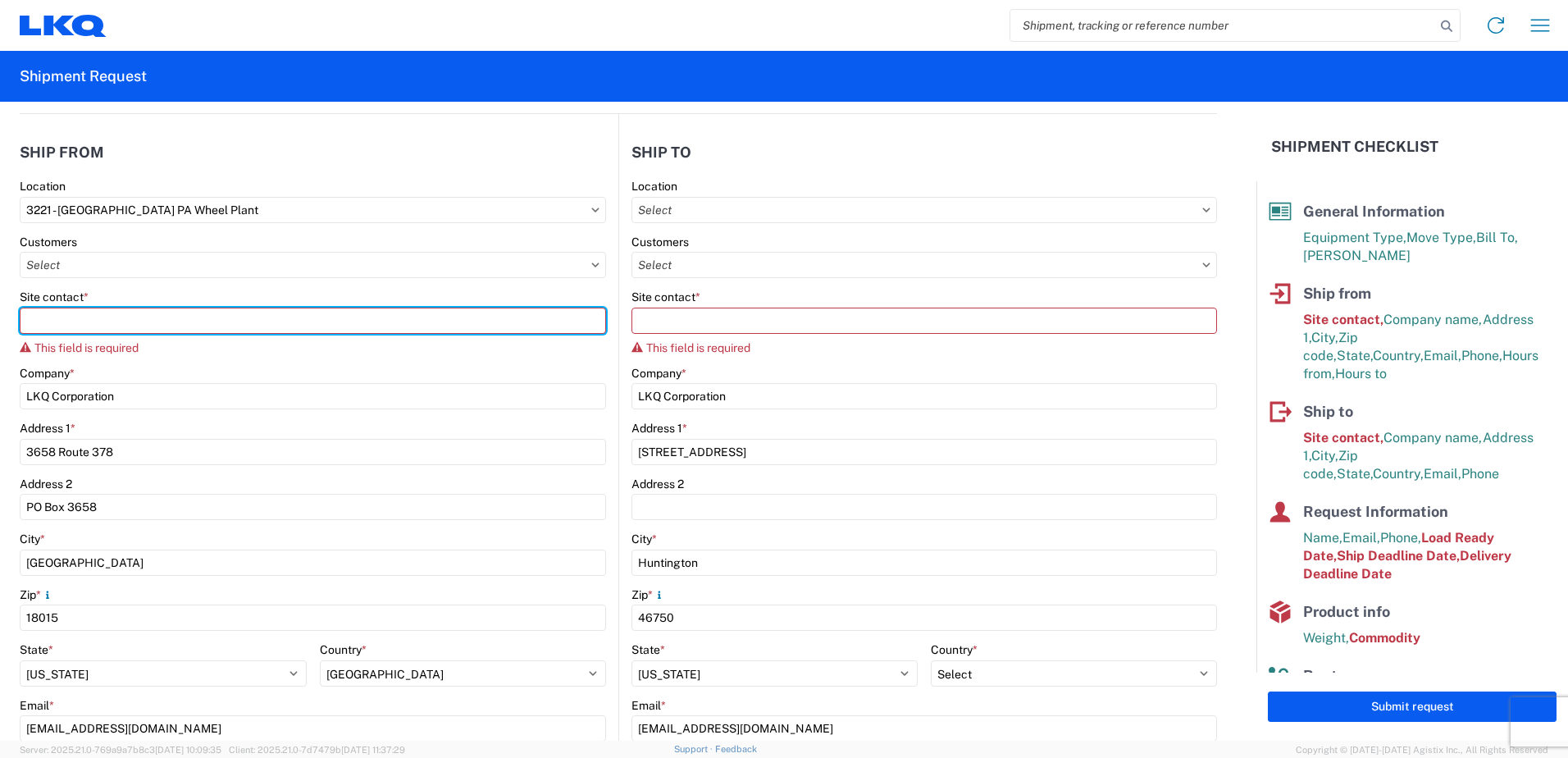
drag, startPoint x: 53, startPoint y: 314, endPoint x: 235, endPoint y: 335, distance: 183.2
click at [58, 314] on input "Site contact *" at bounding box center [312, 320] width 586 height 26
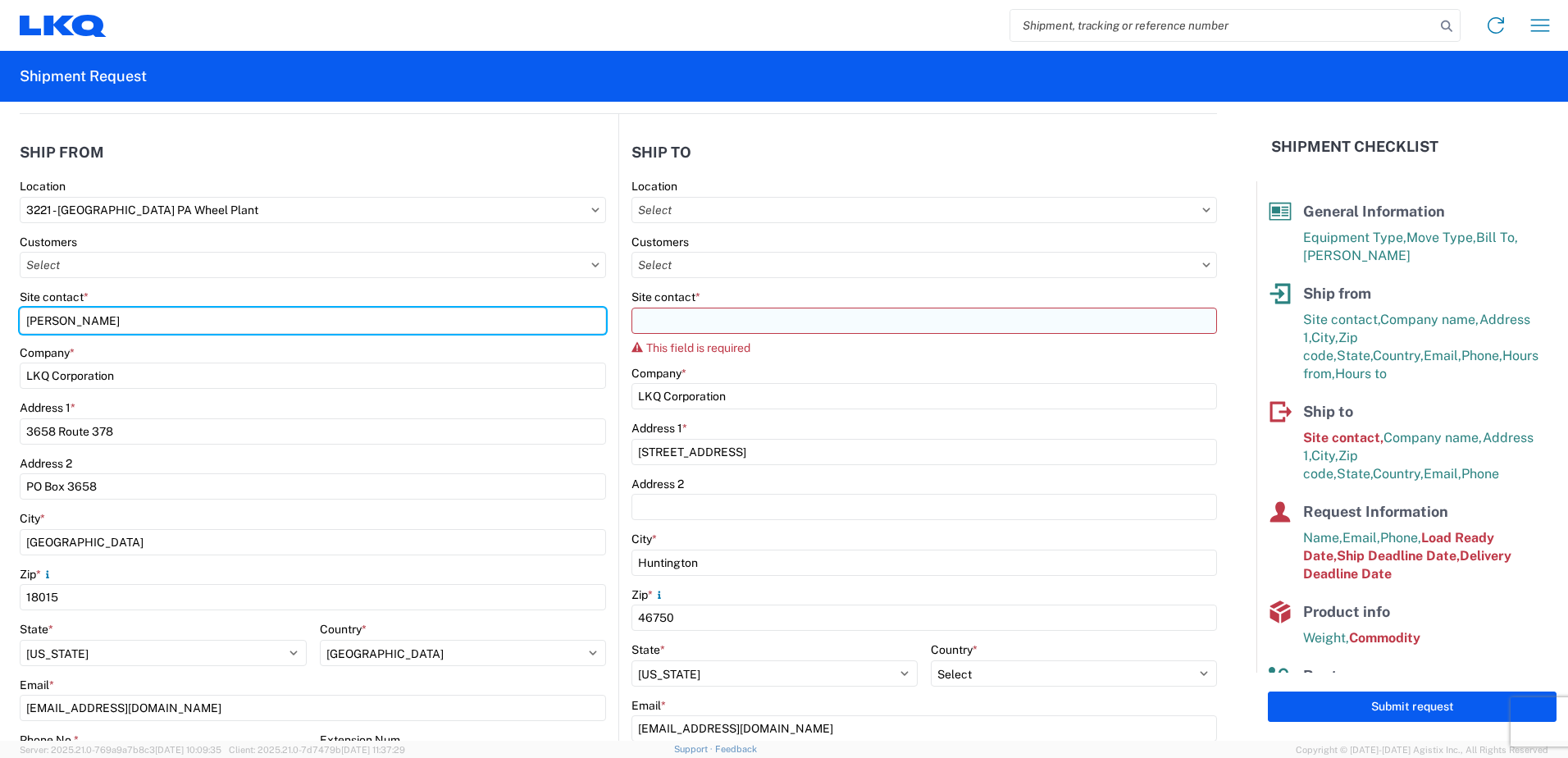
type input "[PERSON_NAME]"
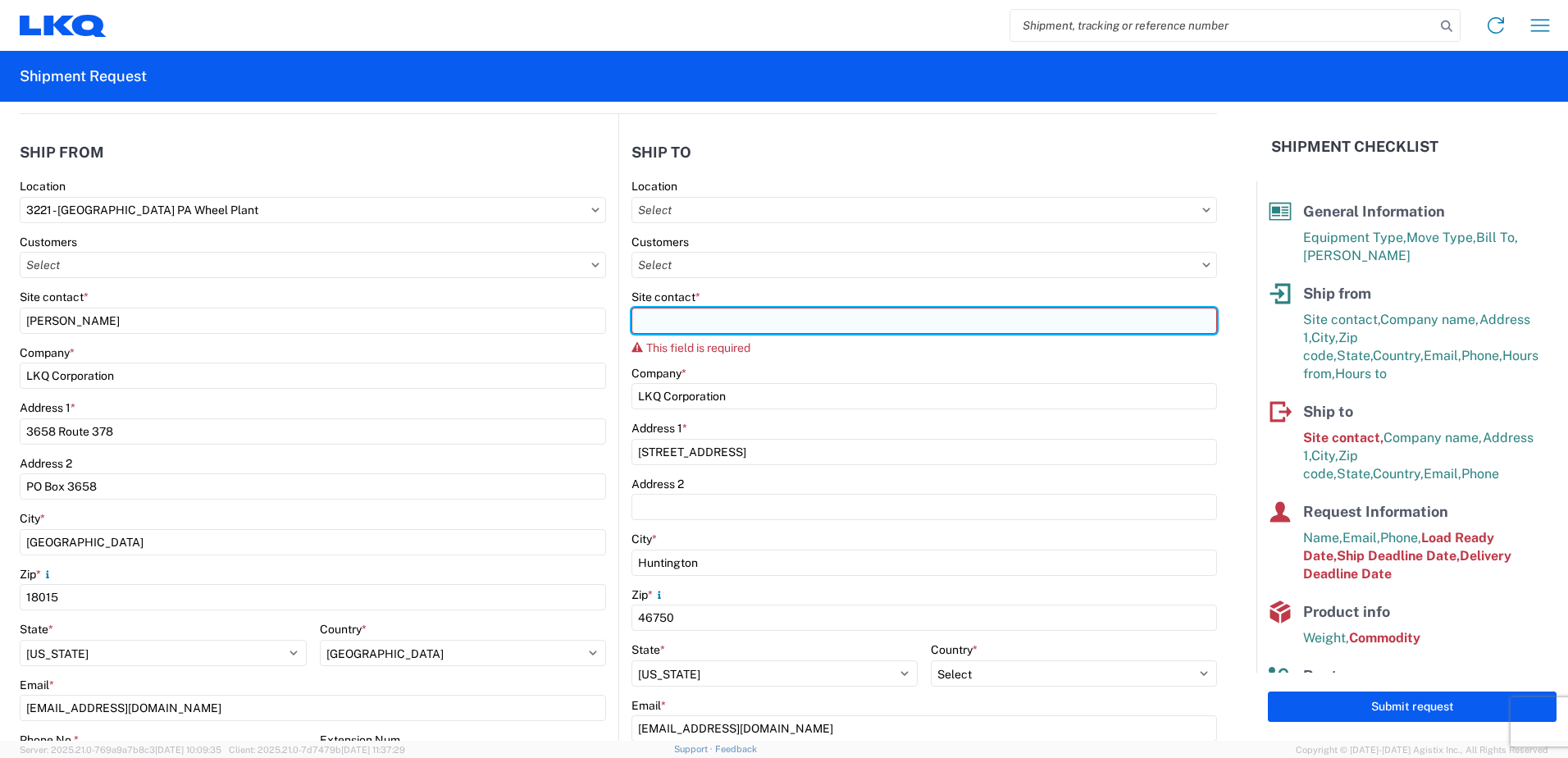
click at [646, 317] on input "Site contact *" at bounding box center [924, 320] width 585 height 26
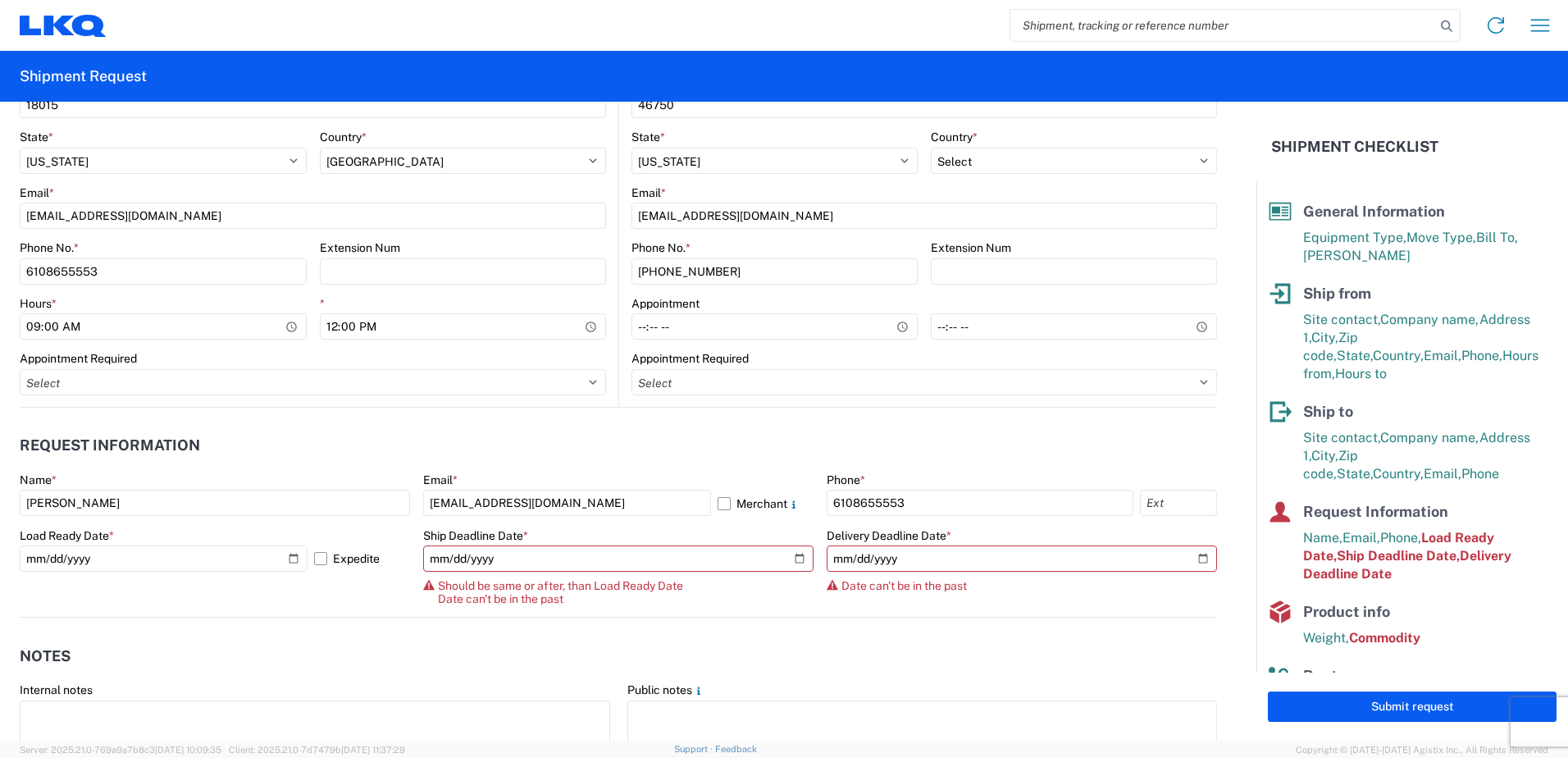
scroll to position [738, 0]
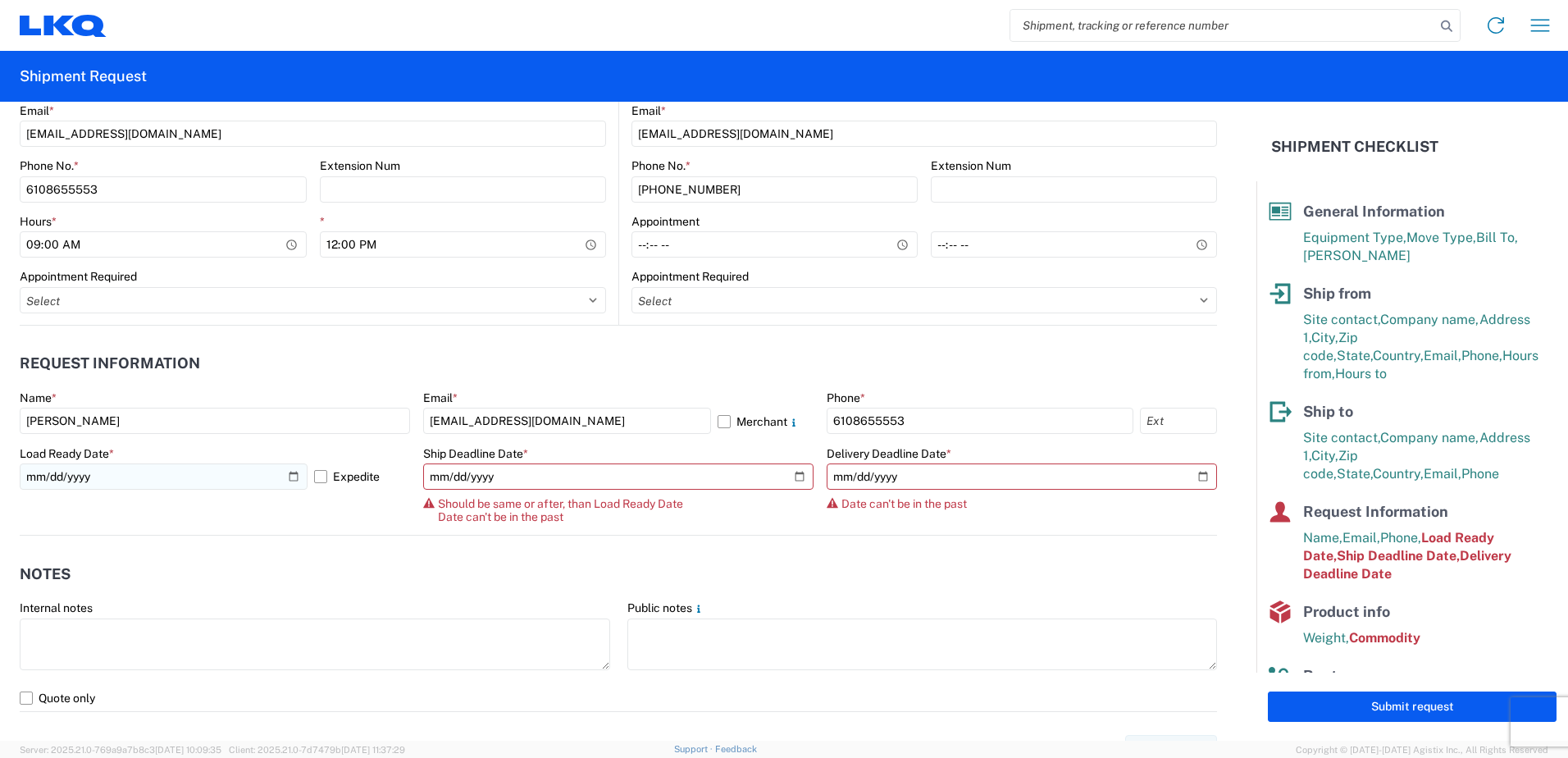
type input "[PERSON_NAME]"
click at [221, 473] on input "[DATE]" at bounding box center [163, 476] width 288 height 26
click at [287, 474] on input "[DATE]" at bounding box center [163, 476] width 288 height 26
type input "[DATE]"
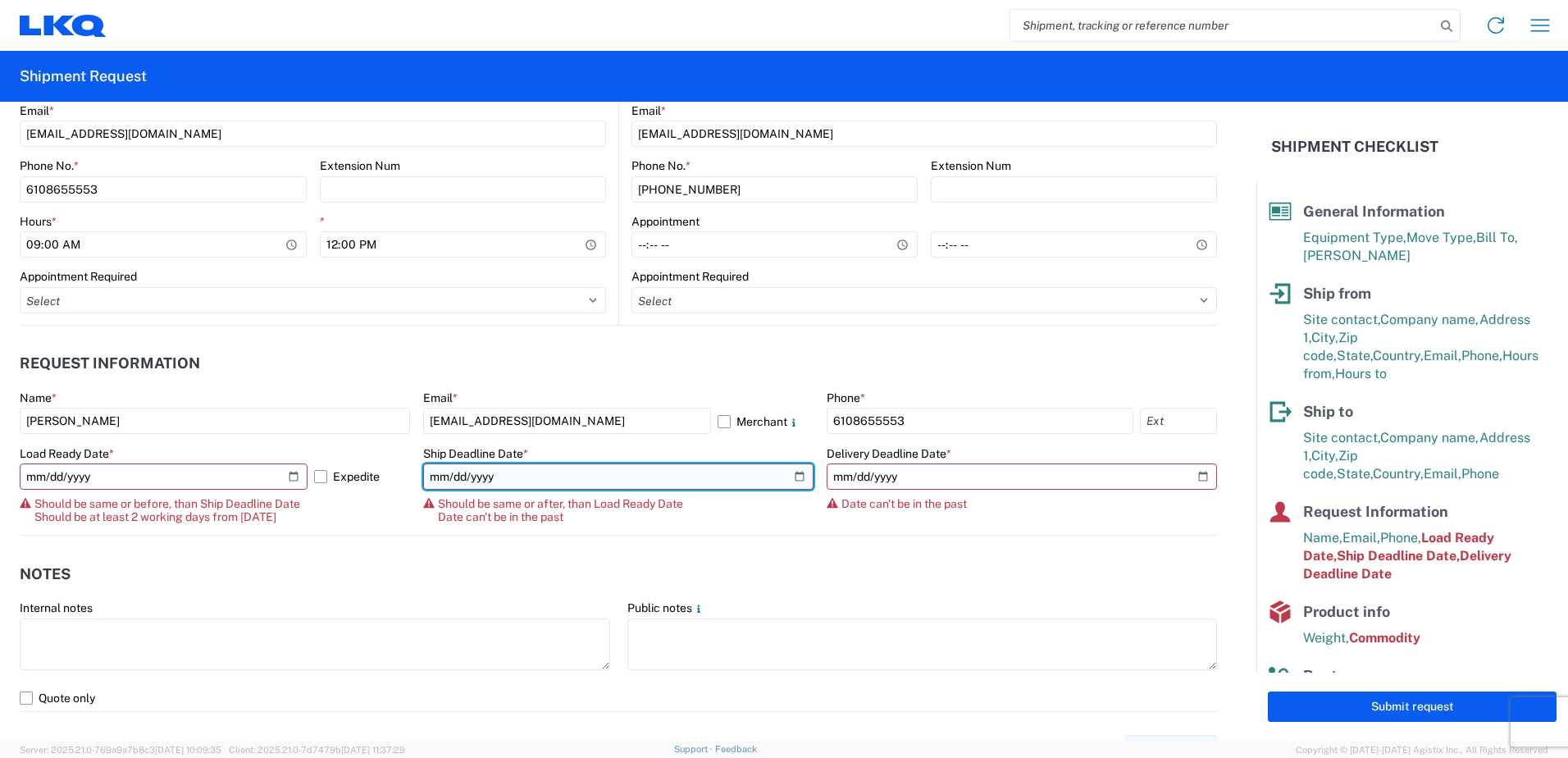
click at [789, 471] on input "[DATE]" at bounding box center [619, 476] width 390 height 26
type input "[DATE]"
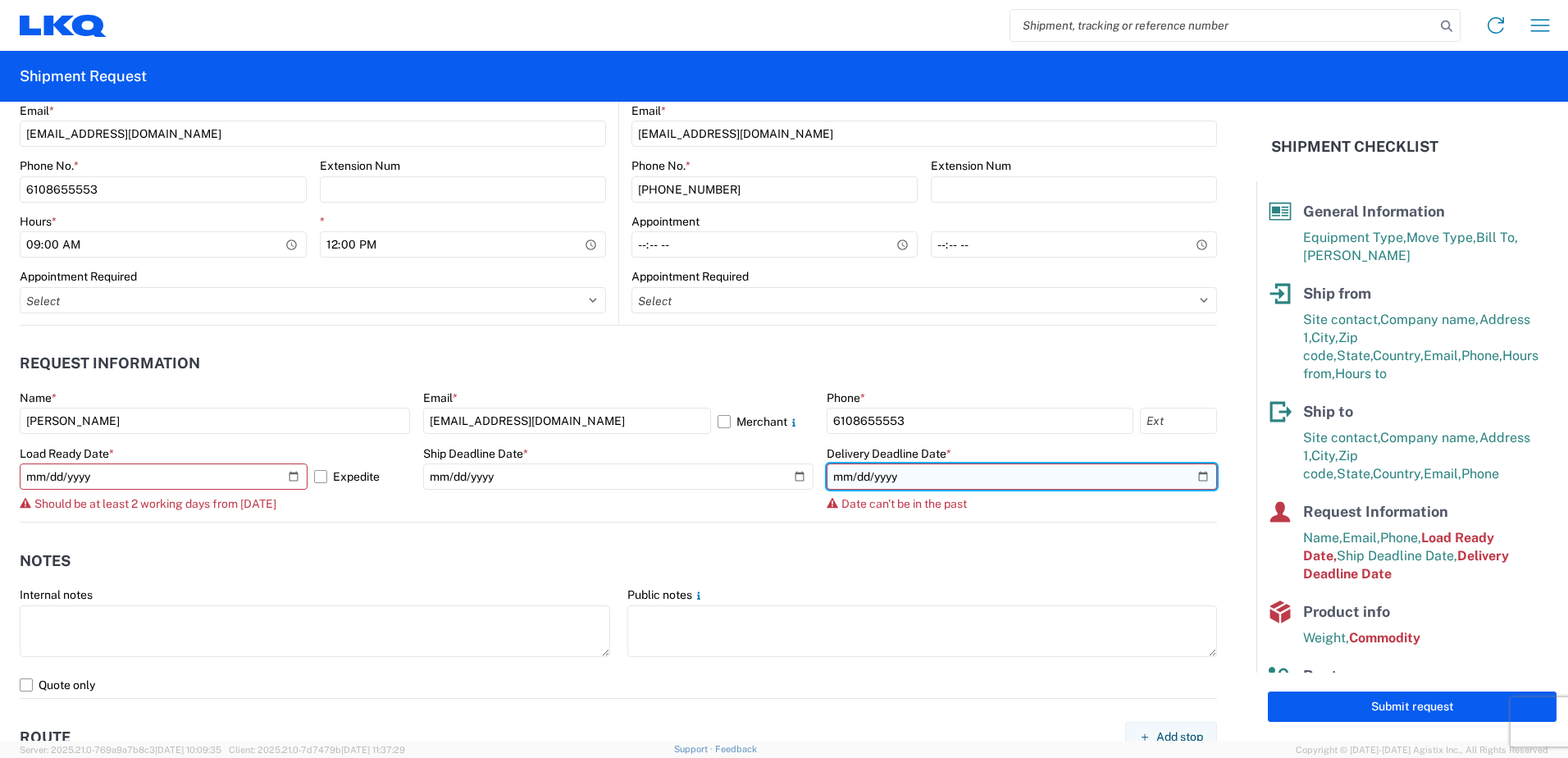
click at [1190, 473] on input "[DATE]" at bounding box center [1022, 476] width 390 height 26
type input "[DATE]"
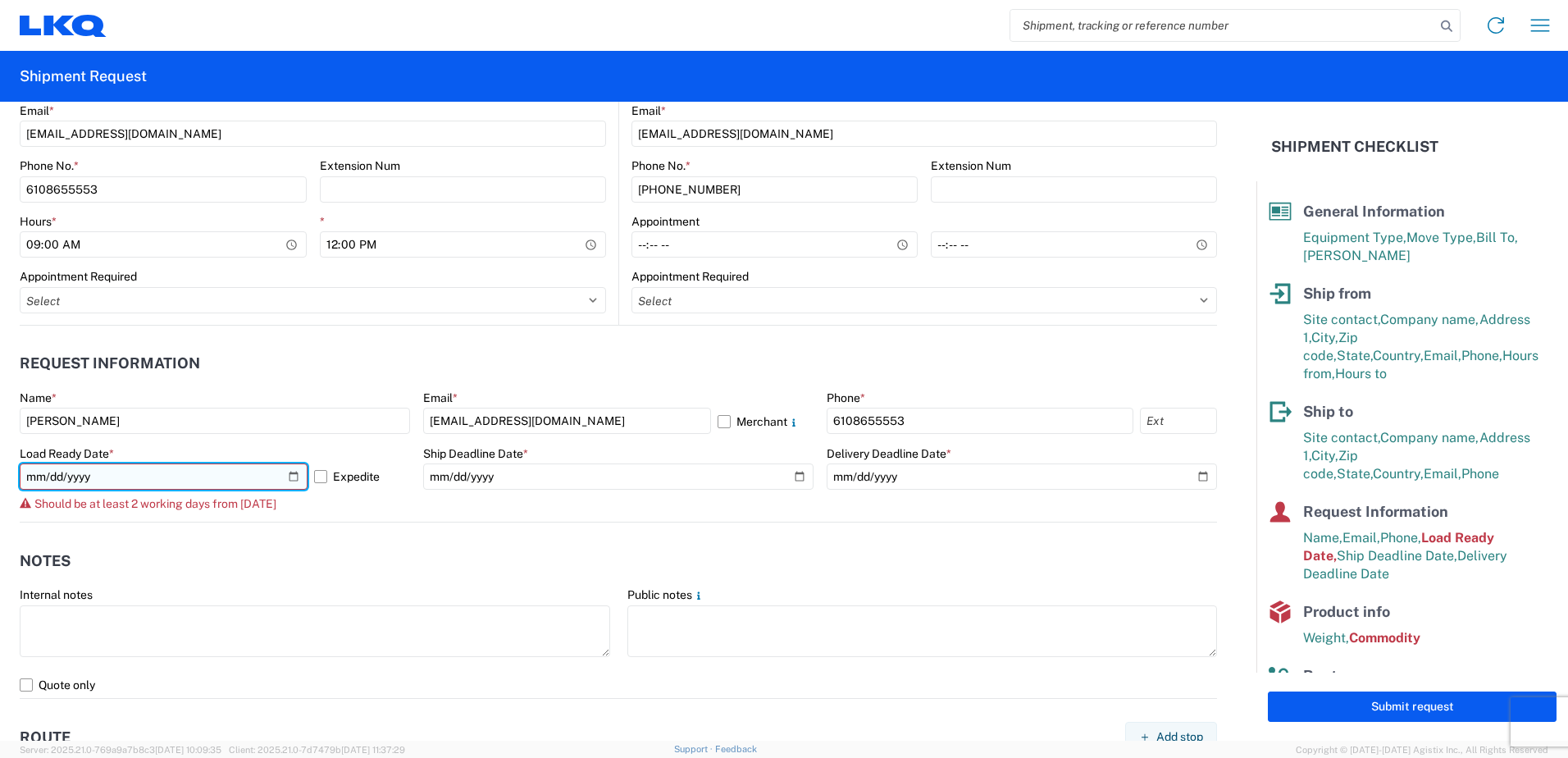
click at [221, 473] on input "[DATE]" at bounding box center [163, 476] width 288 height 26
click at [288, 474] on input "[DATE]" at bounding box center [163, 476] width 288 height 26
type input "[DATE]"
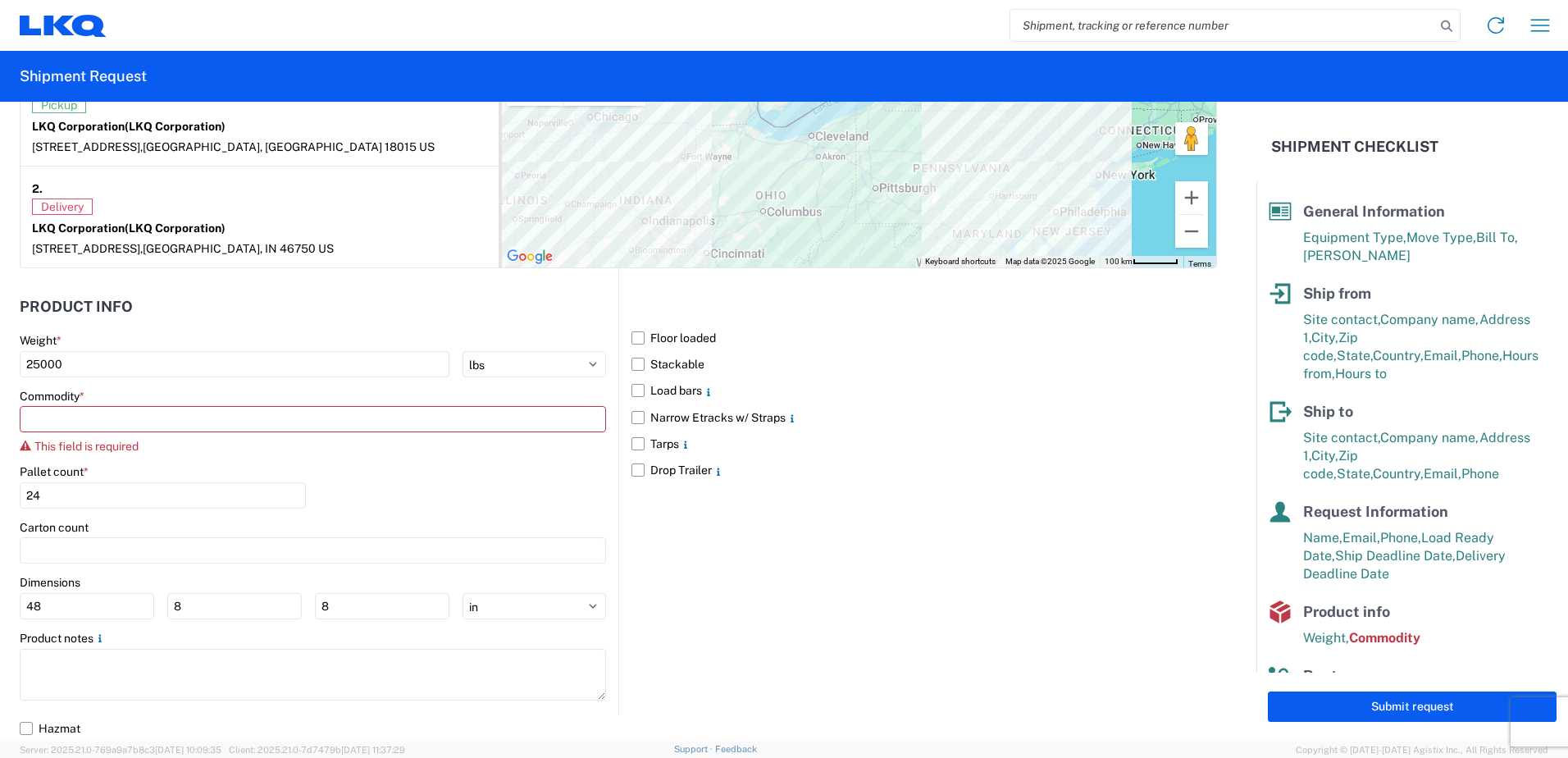
scroll to position [1447, 0]
click at [59, 422] on input at bounding box center [312, 418] width 586 height 26
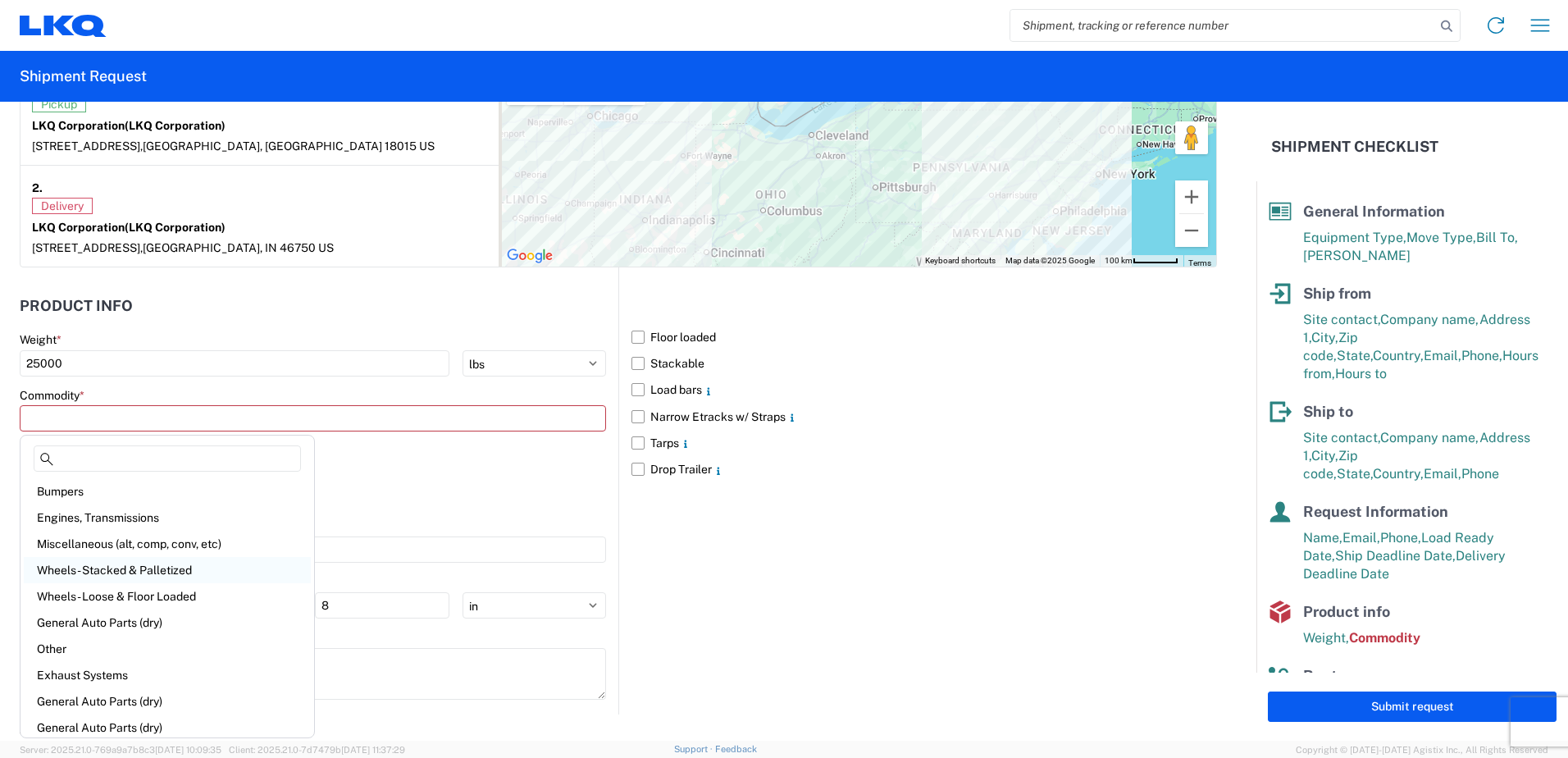
click at [106, 572] on div "Wheels - Stacked & Palletized" at bounding box center [167, 570] width 287 height 26
type input "Wheels - Stacked & Palletized"
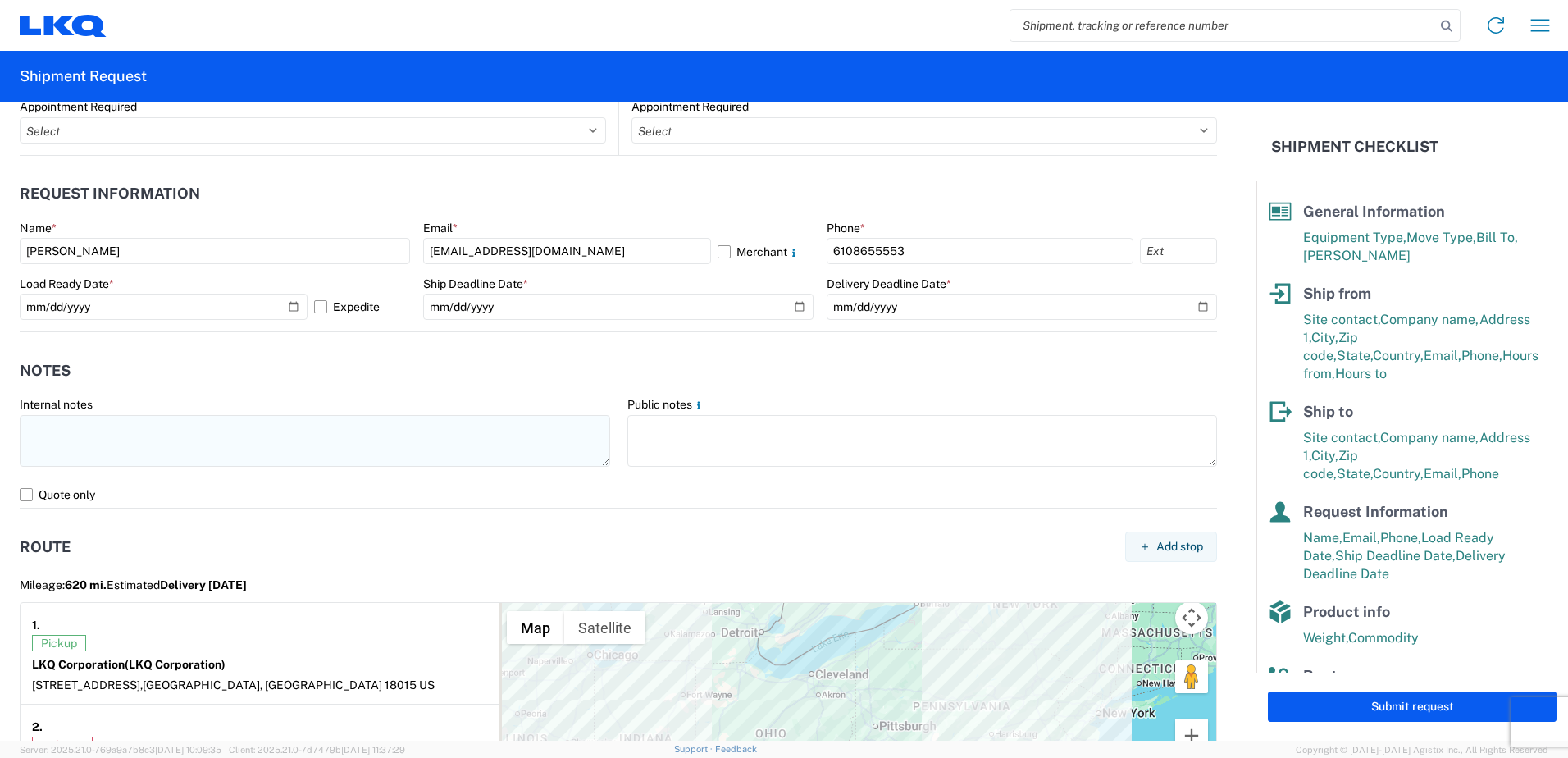
scroll to position [935, 0]
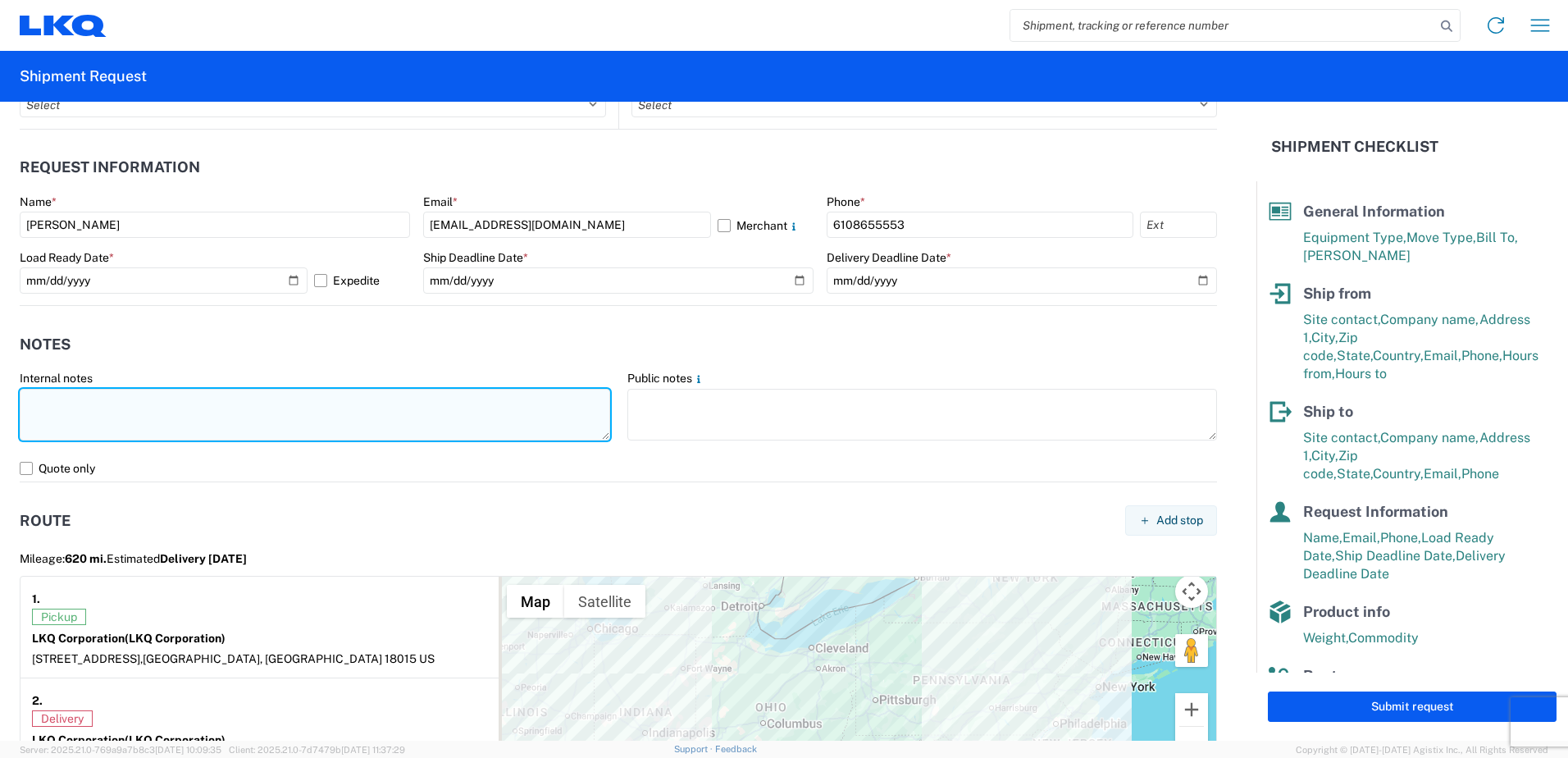
click at [42, 423] on textarea at bounding box center [315, 414] width 591 height 52
click at [227, 406] on textarea "PICKUP BETWEEN 9AM AND 2PM" at bounding box center [315, 414] width 591 height 52
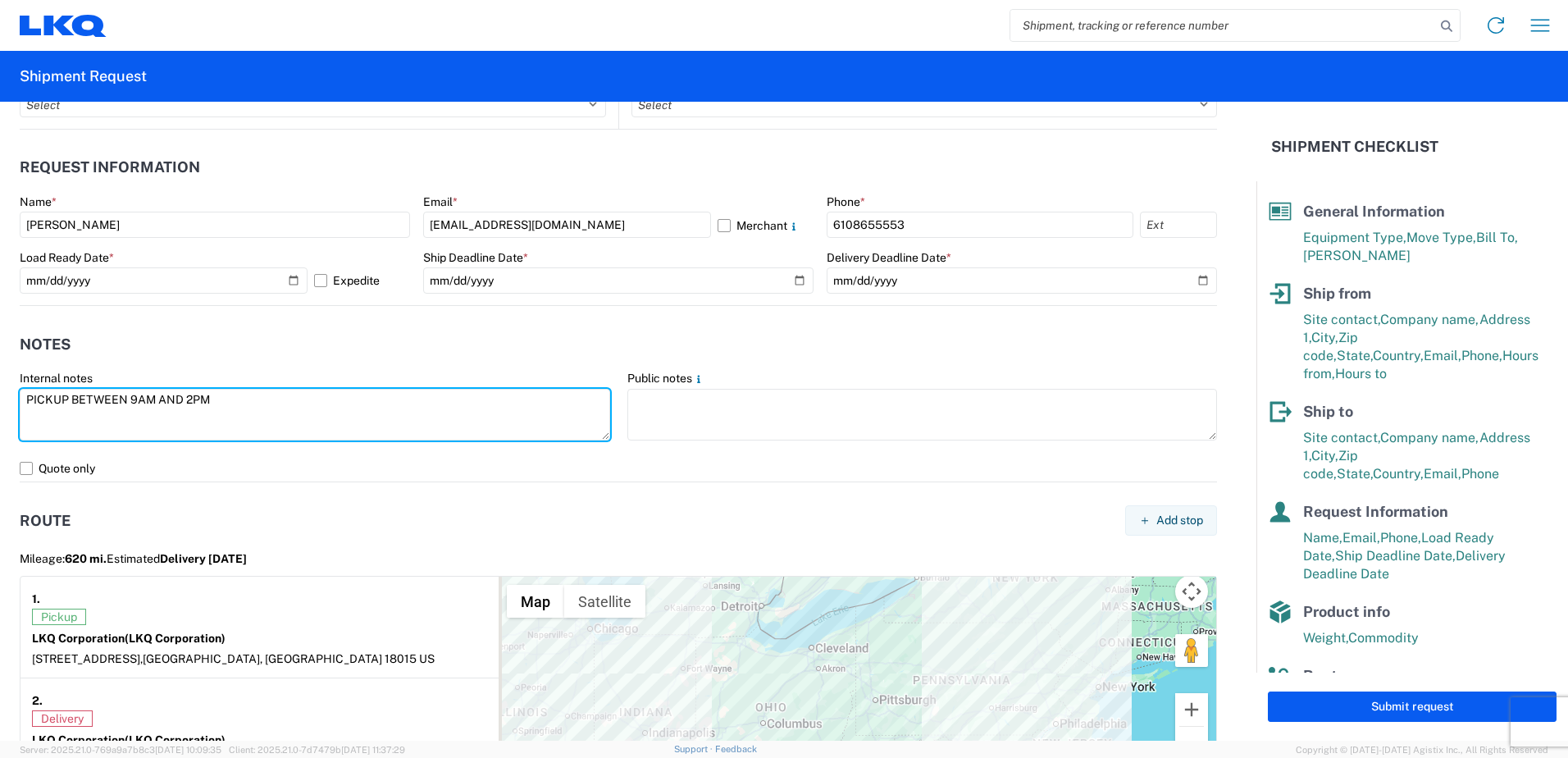
drag, startPoint x: 223, startPoint y: 398, endPoint x: 19, endPoint y: 390, distance: 204.2
click at [19, 391] on agx-form-control-wrapper-v2 "Internal notes PICKUP BETWEEN 9AM AND 2PM" at bounding box center [316, 413] width 608 height 85
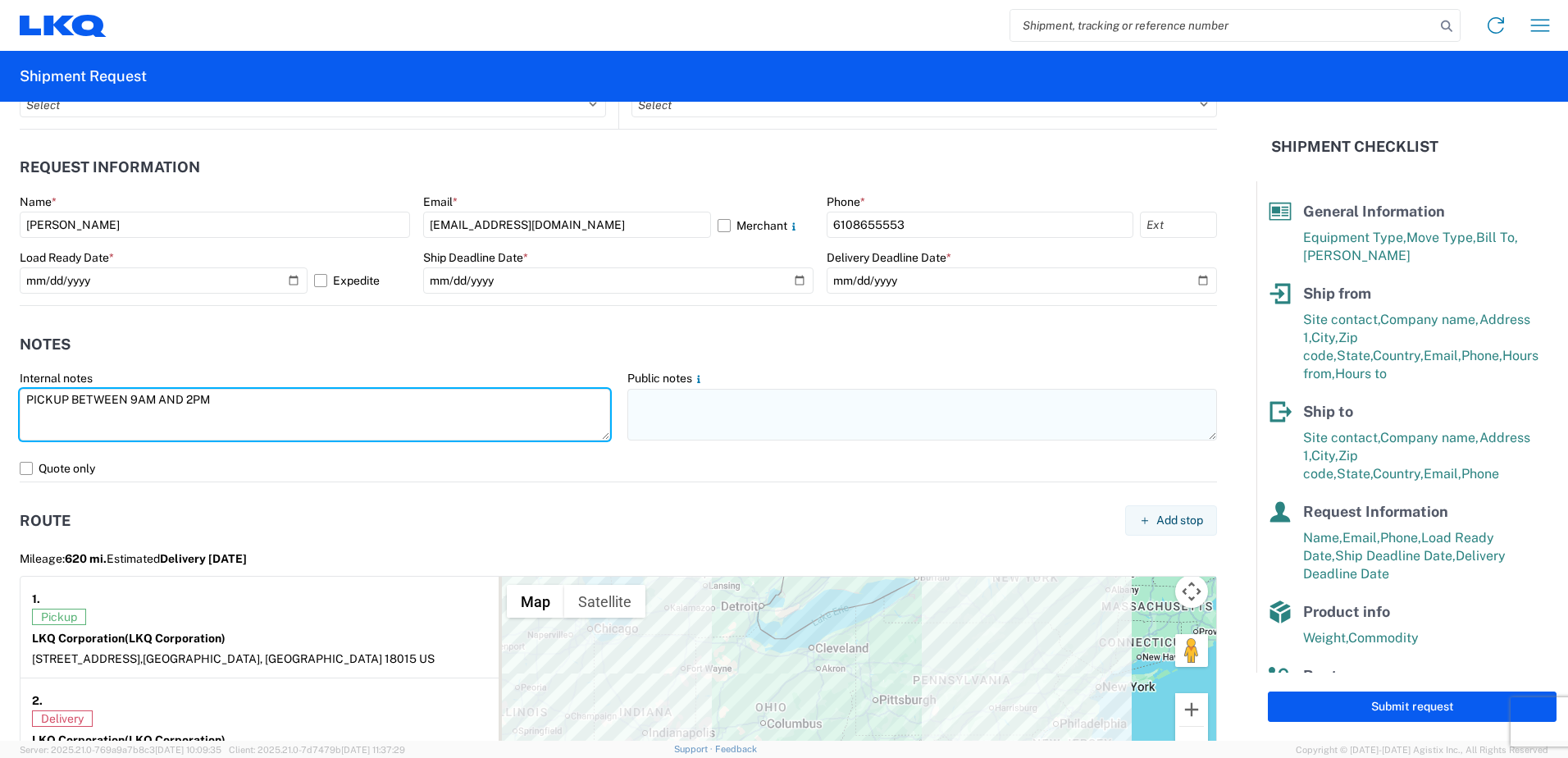
type textarea "PICKUP BETWEEN 9AM AND 2PM"
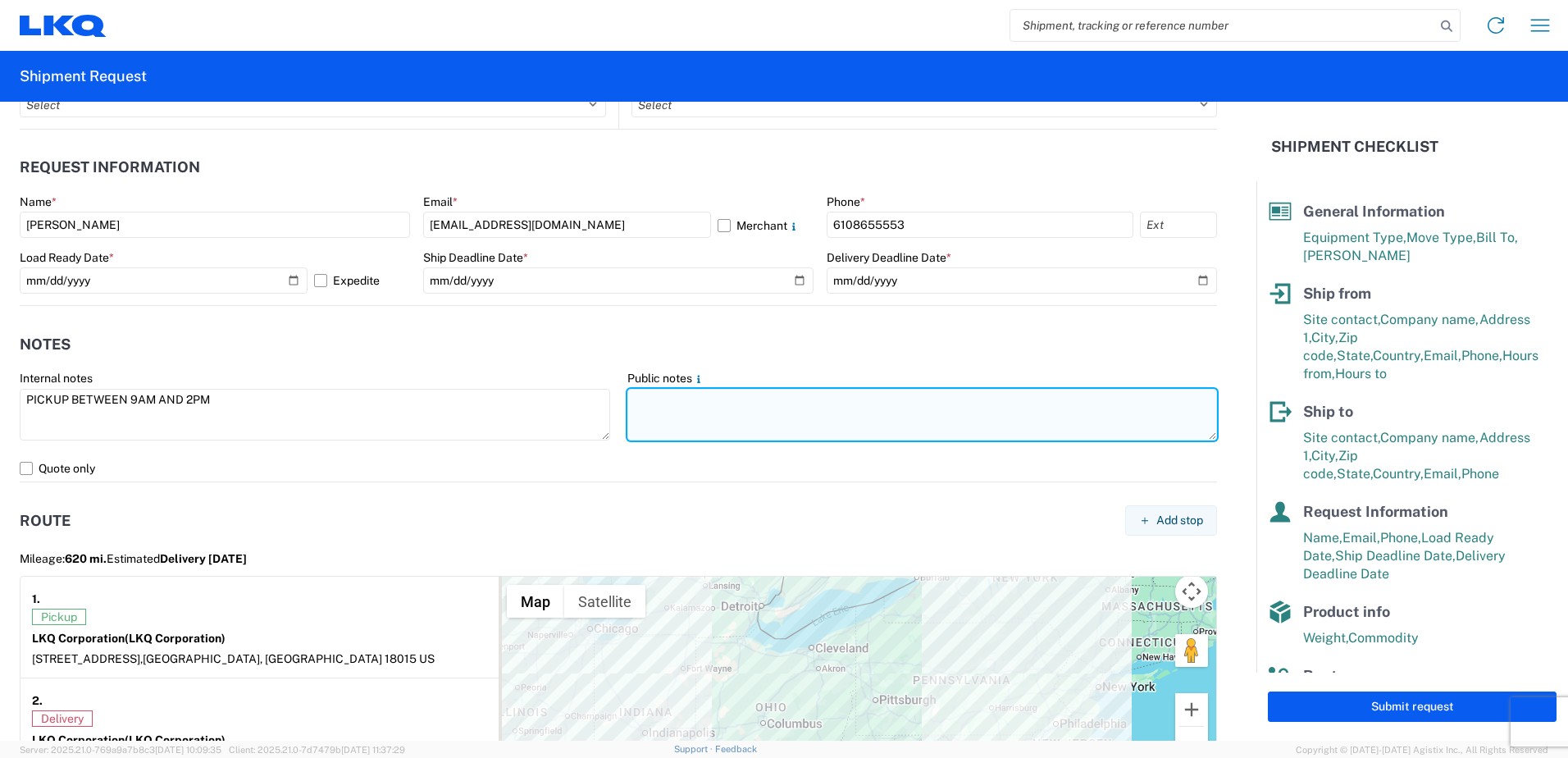
paste textarea "PICKUP BETWEEN 9AM AND 2PM"
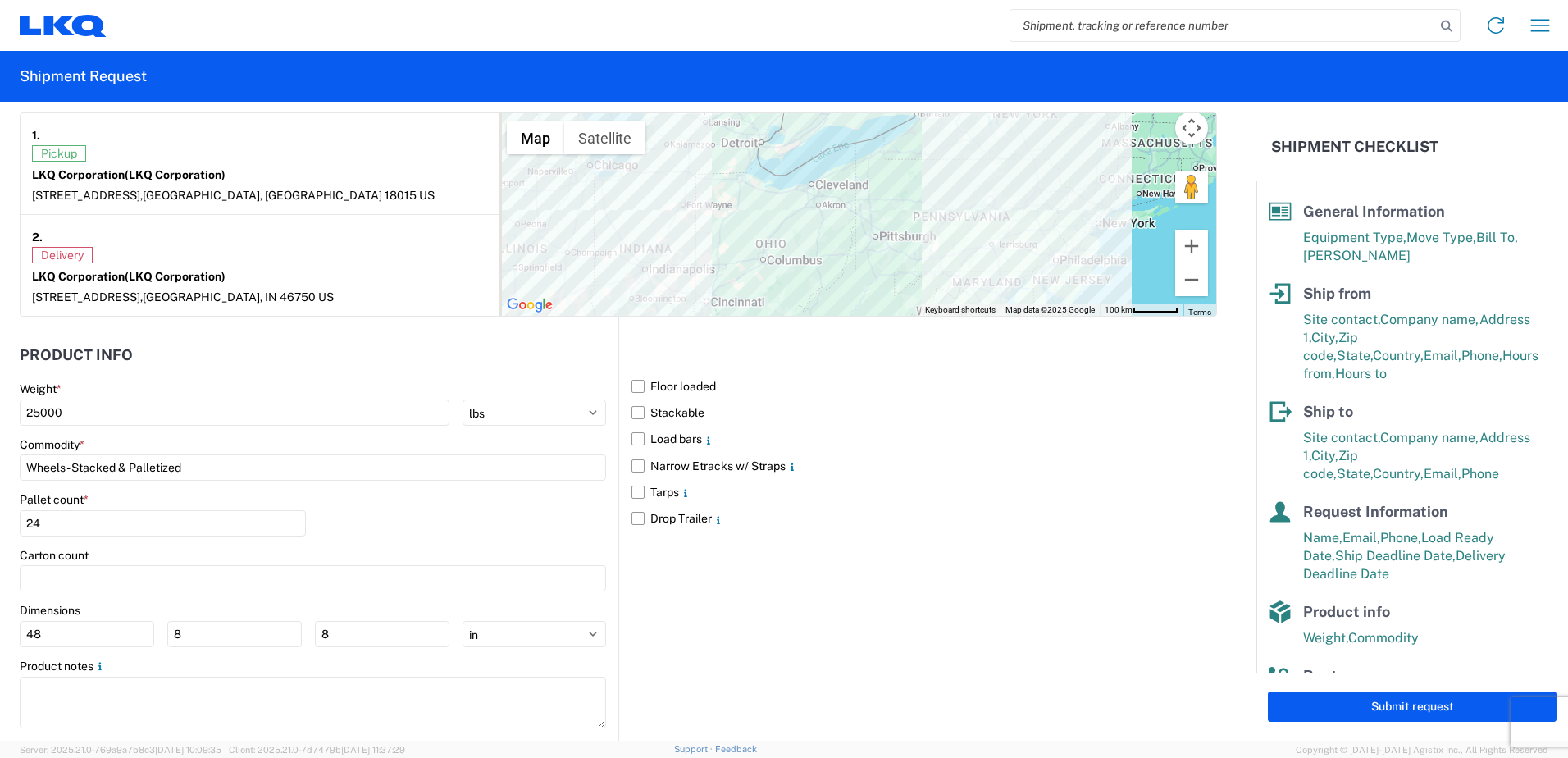
scroll to position [1427, 0]
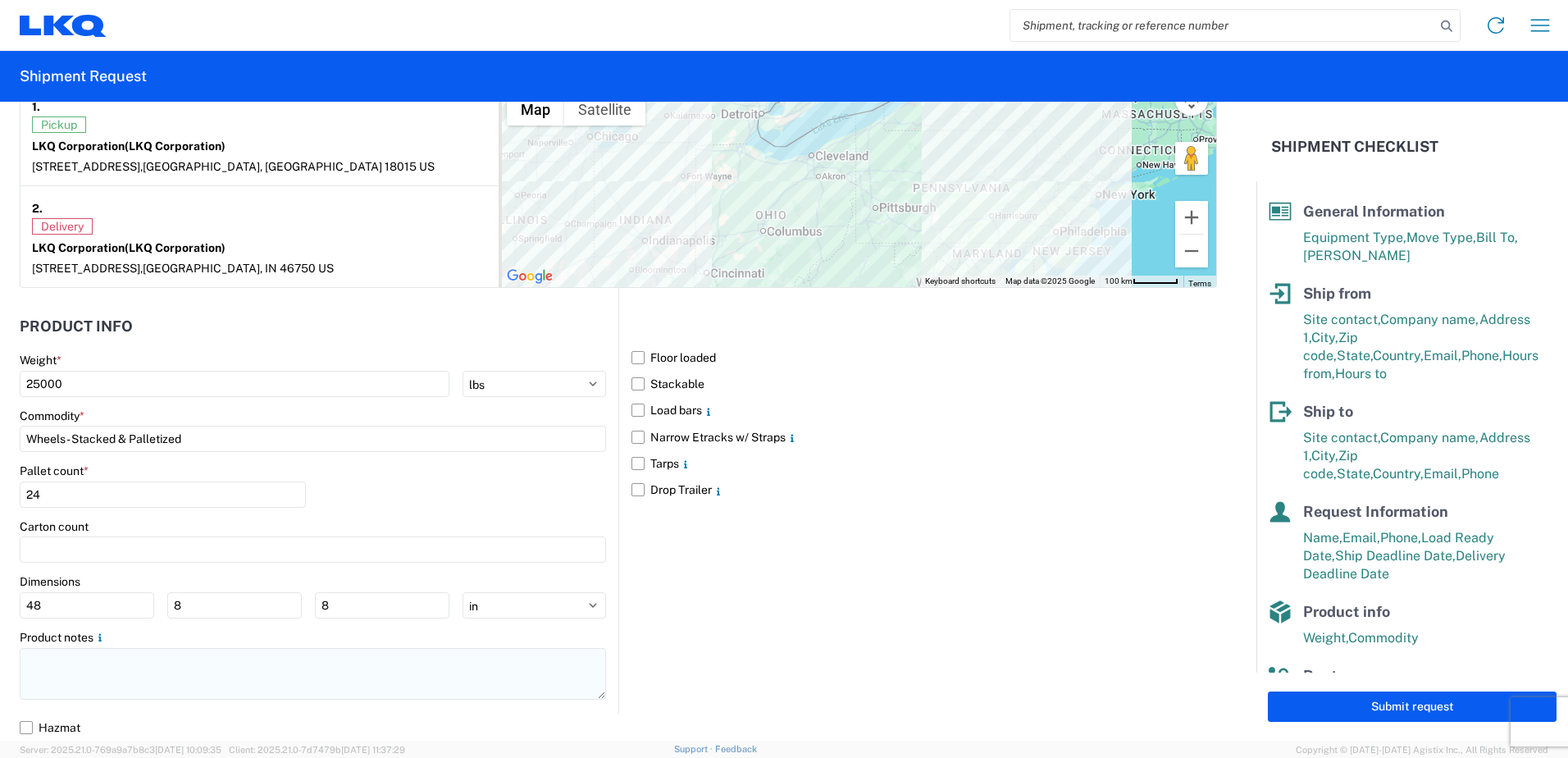
type textarea "PICKUP BETWEEN 9AM AND 2PM"
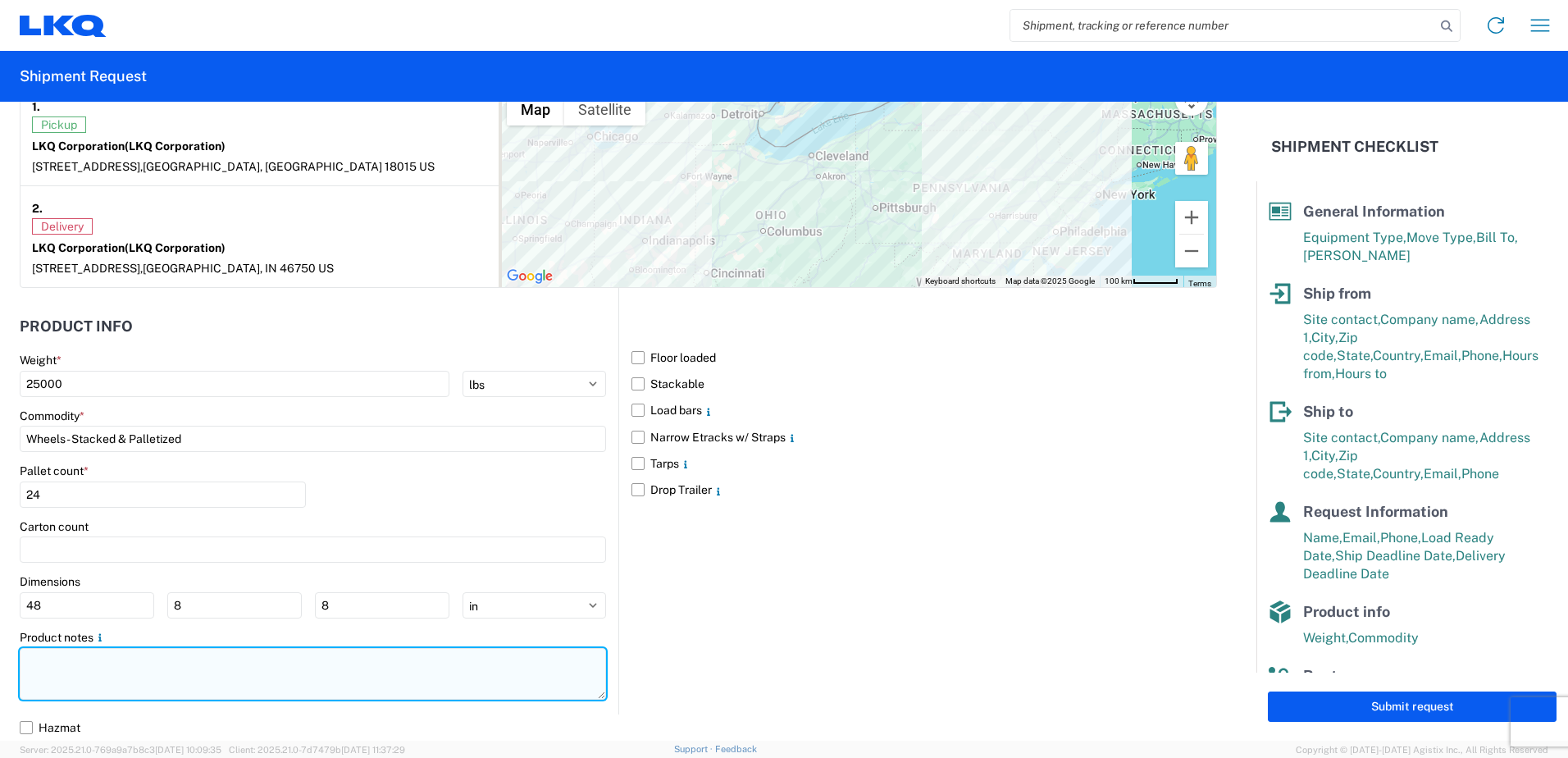
paste textarea "PICKUP BETWEEN 9AM AND 2PM"
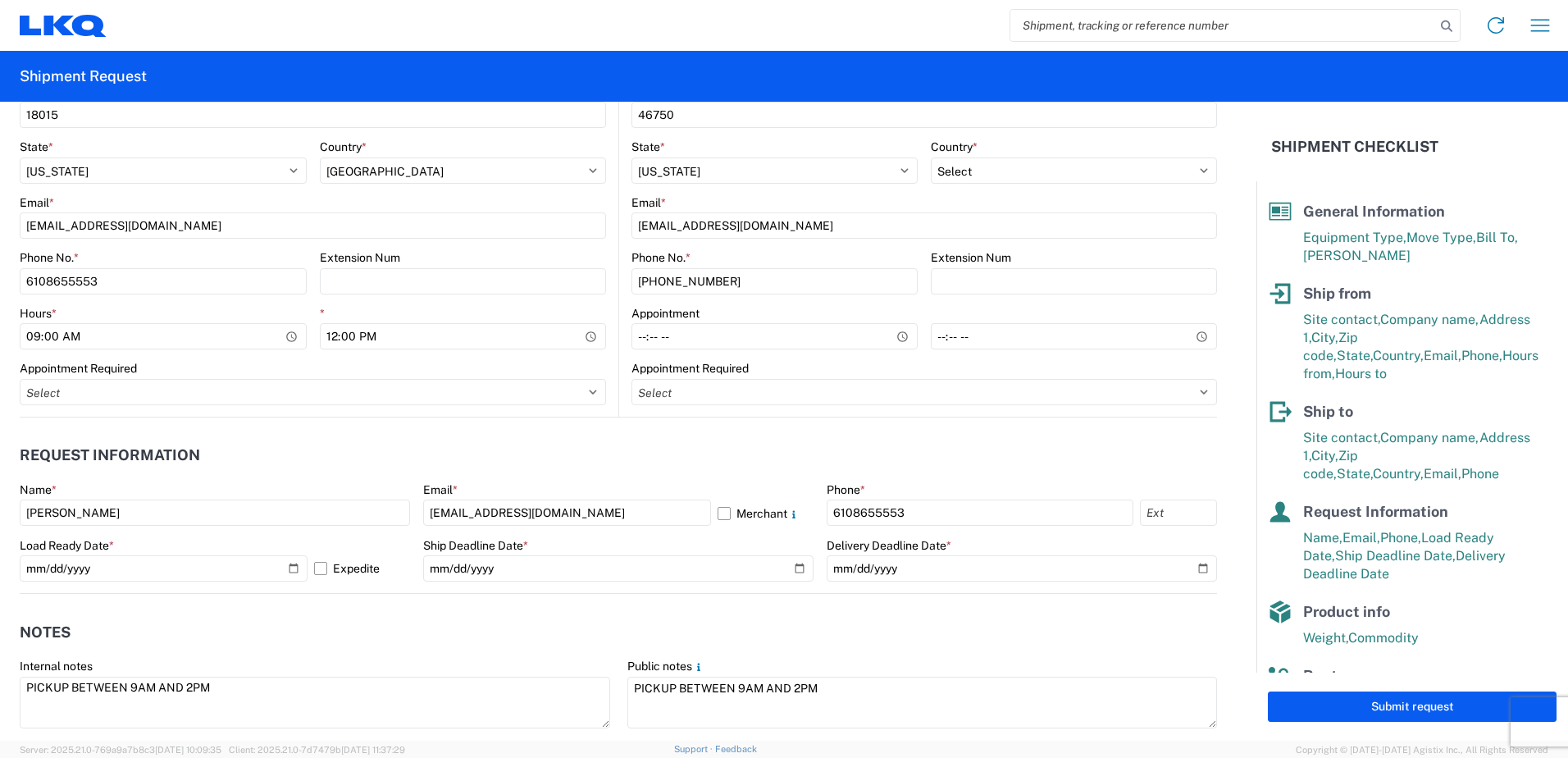
scroll to position [442, 0]
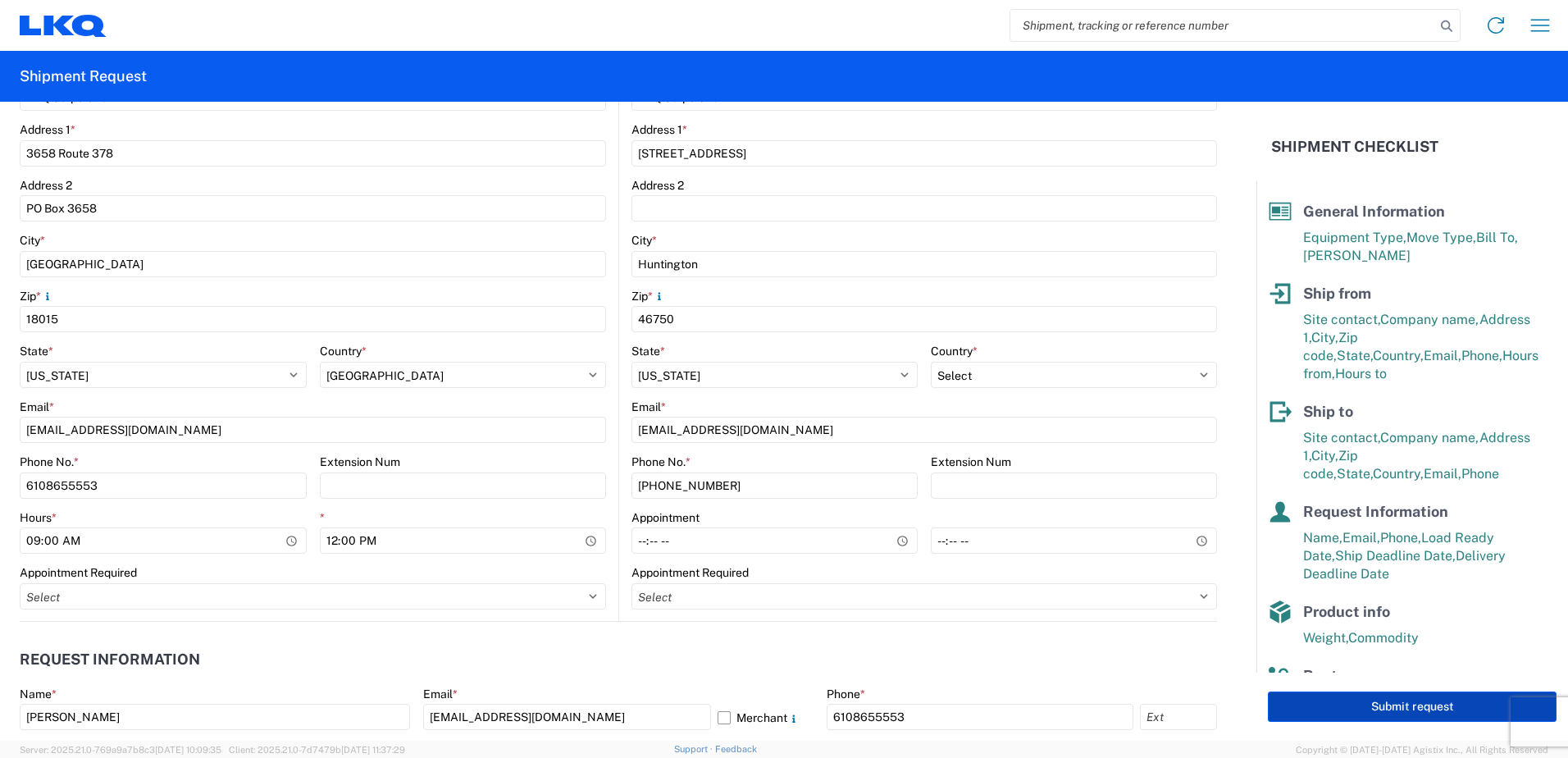
type textarea "PICKUP BETWEEN 9AM AND 2PM"
click at [1336, 705] on button "Submit request" at bounding box center [1412, 707] width 288 height 31
